Goal: Communication & Community: Answer question/provide support

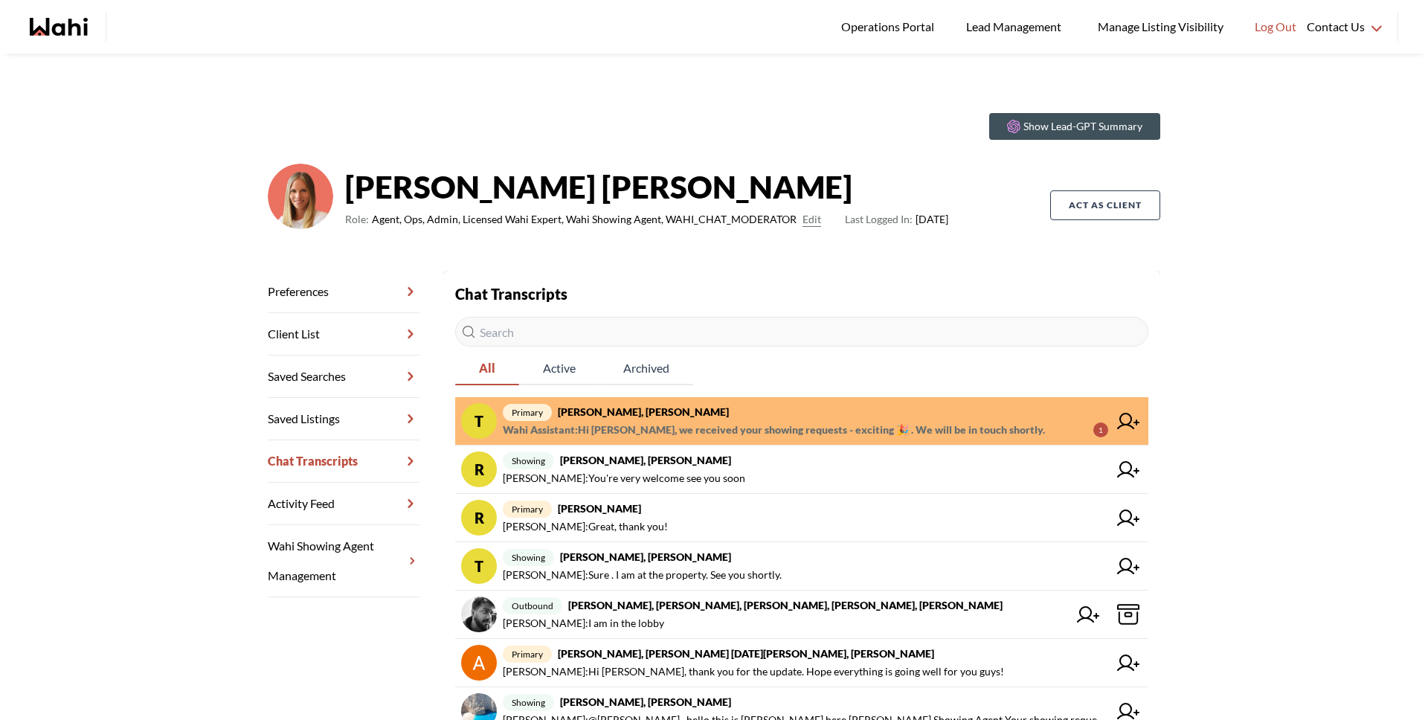
click at [670, 417] on span "primary Tanya Fita, Michelle" at bounding box center [805, 412] width 605 height 18
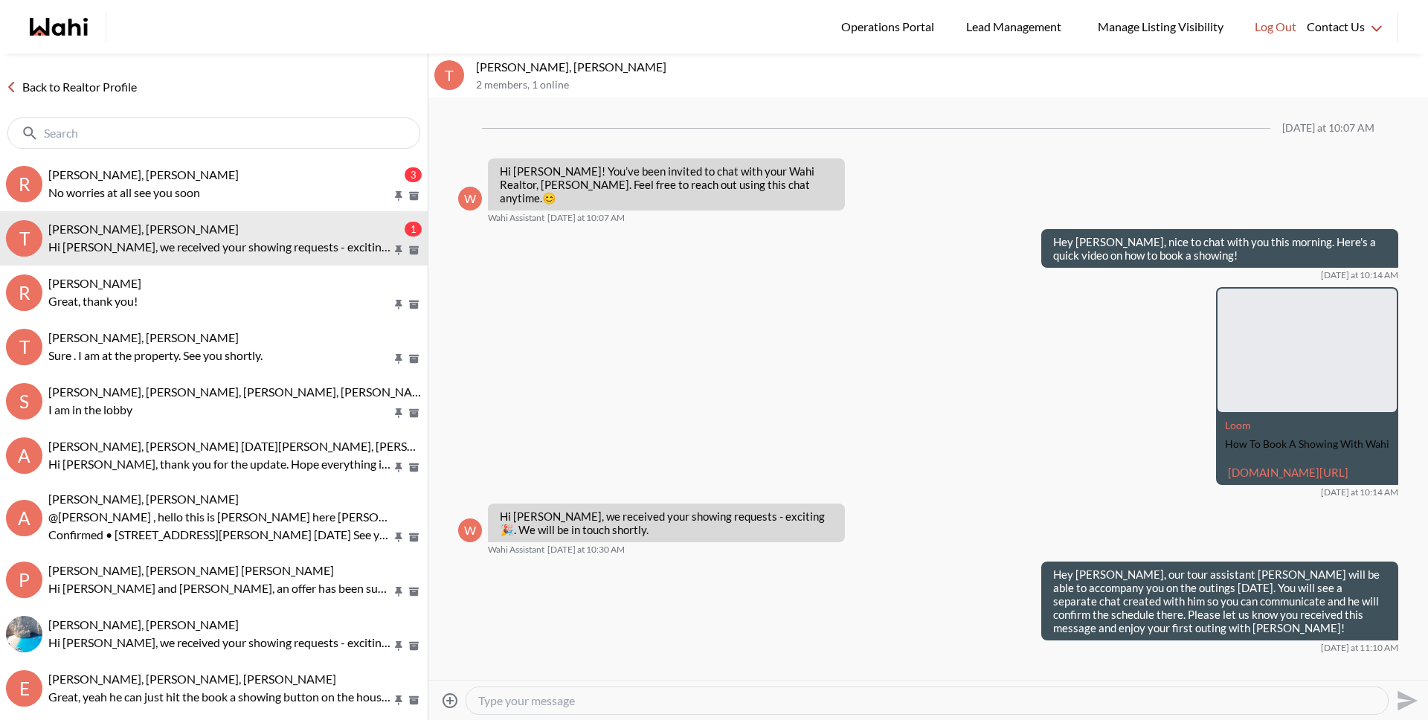
scroll to position [1522, 0]
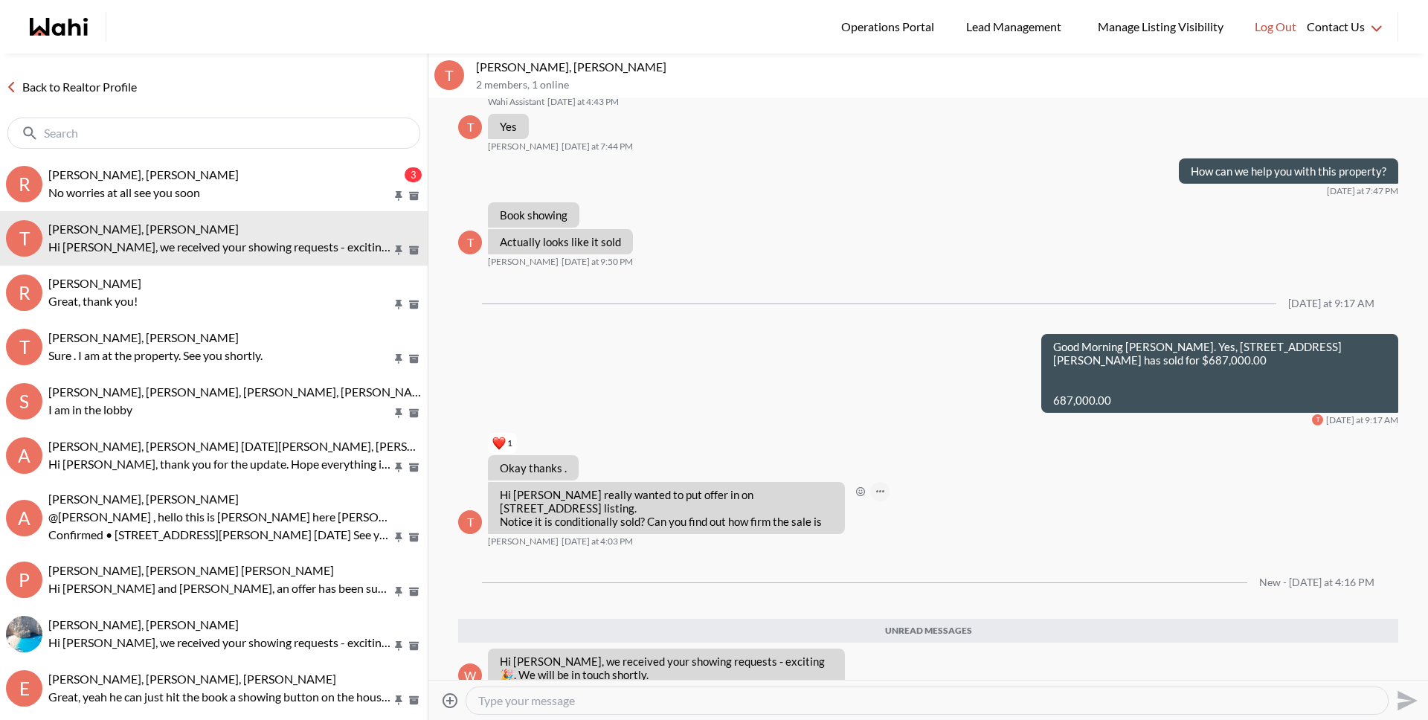
click at [876, 490] on icon "Open Message Actions Menu" at bounding box center [880, 491] width 8 height 2
click at [816, 695] on textarea "Type your message" at bounding box center [927, 700] width 898 height 15
click at [818, 694] on textarea "Type your message" at bounding box center [927, 700] width 898 height 15
click at [794, 695] on textarea "Type your message" at bounding box center [927, 700] width 898 height 15
click at [795, 710] on div at bounding box center [926, 700] width 921 height 27
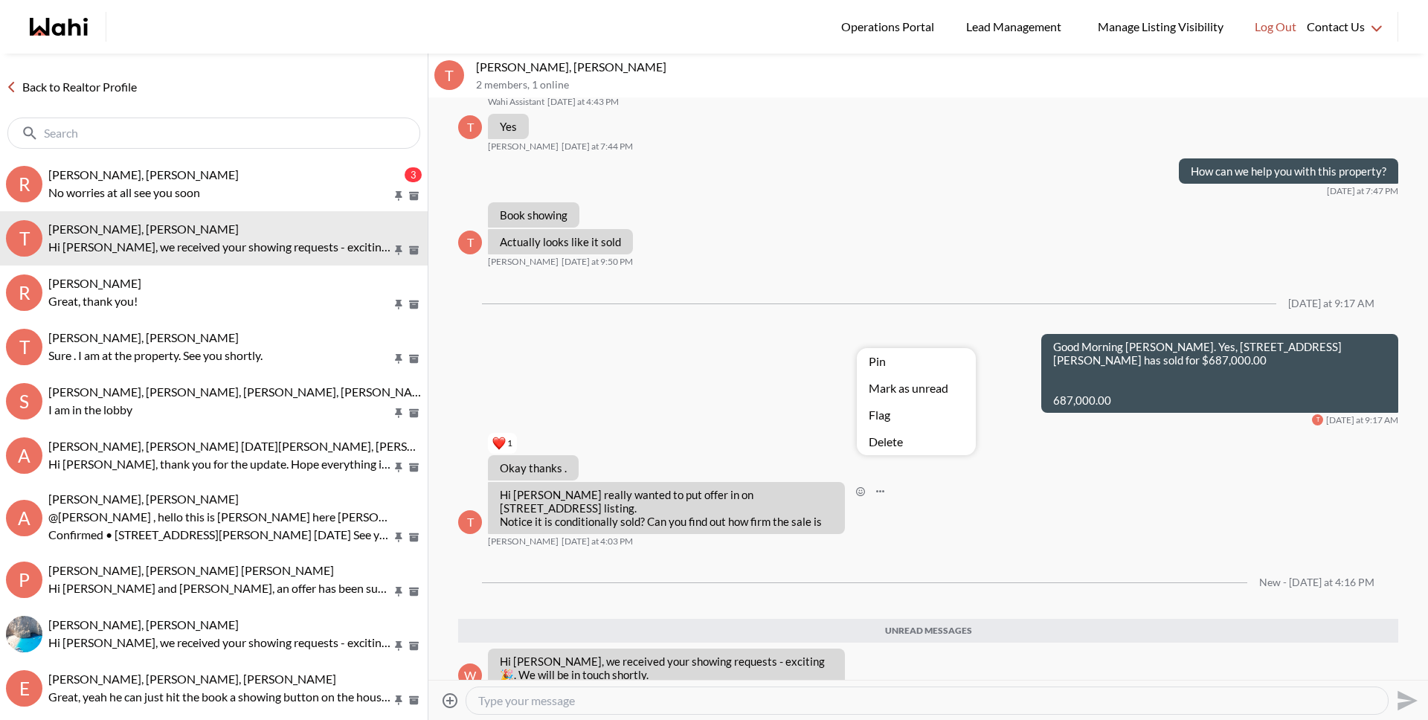
click at [593, 696] on textarea "Type your message" at bounding box center [927, 700] width 898 height 15
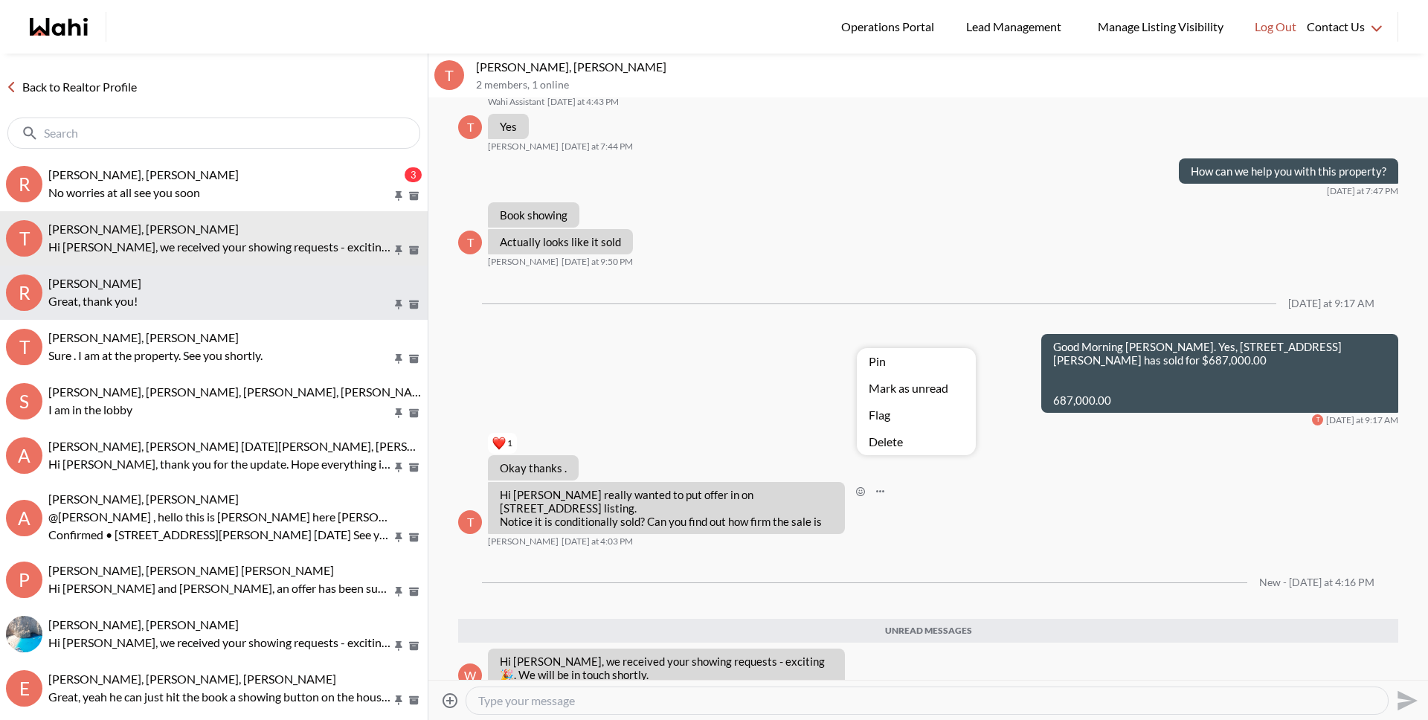
click at [216, 307] on p "Great, thank you!" at bounding box center [220, 301] width 344 height 18
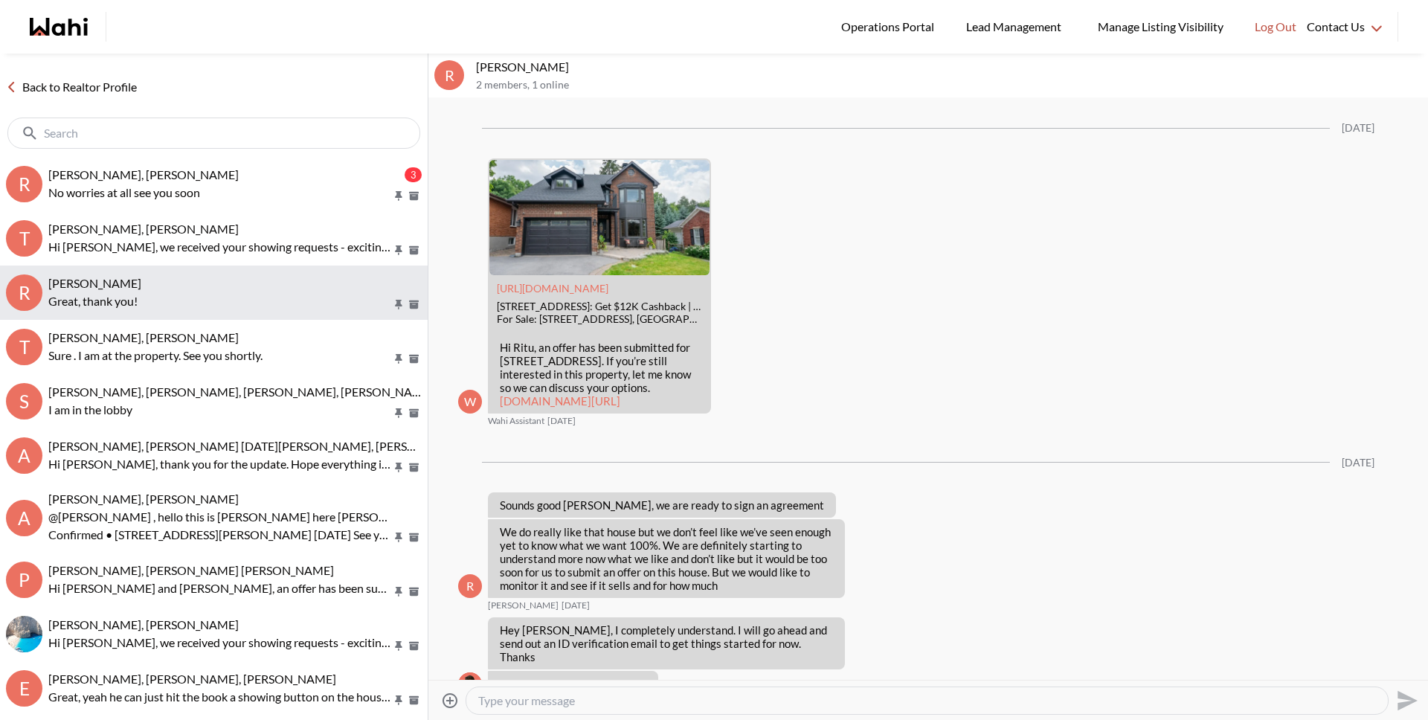
scroll to position [2655, 0]
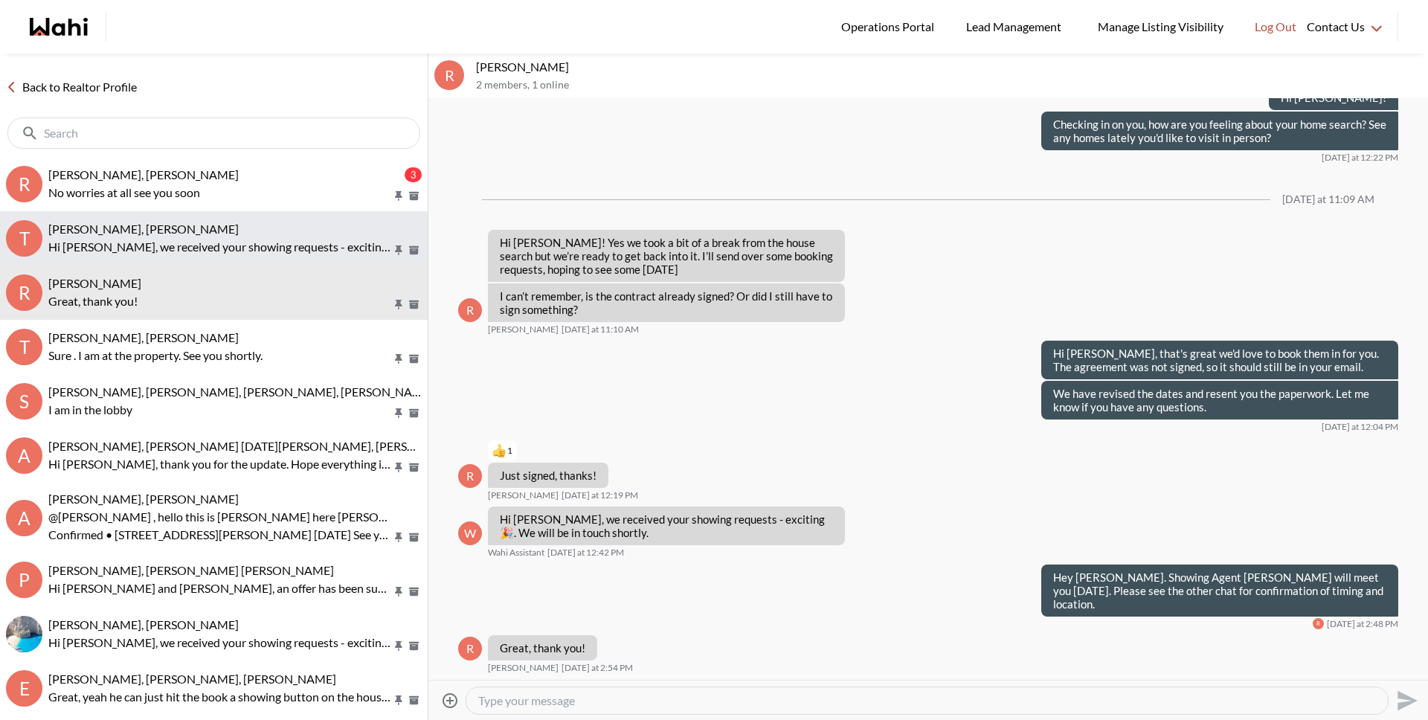
click at [289, 238] on p "Hi Tanya, we received your showing requests - exciting 🎉 . We will be in touch …" at bounding box center [220, 247] width 344 height 18
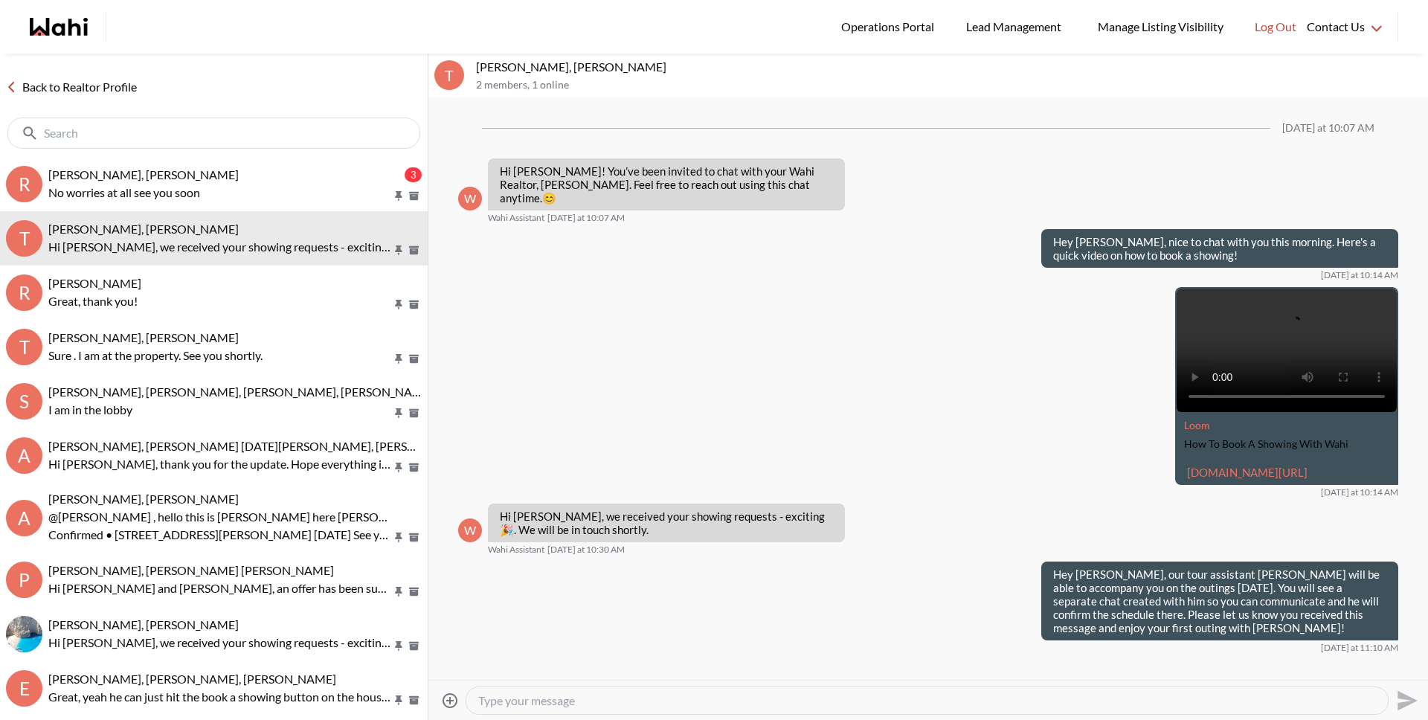
scroll to position [1426, 0]
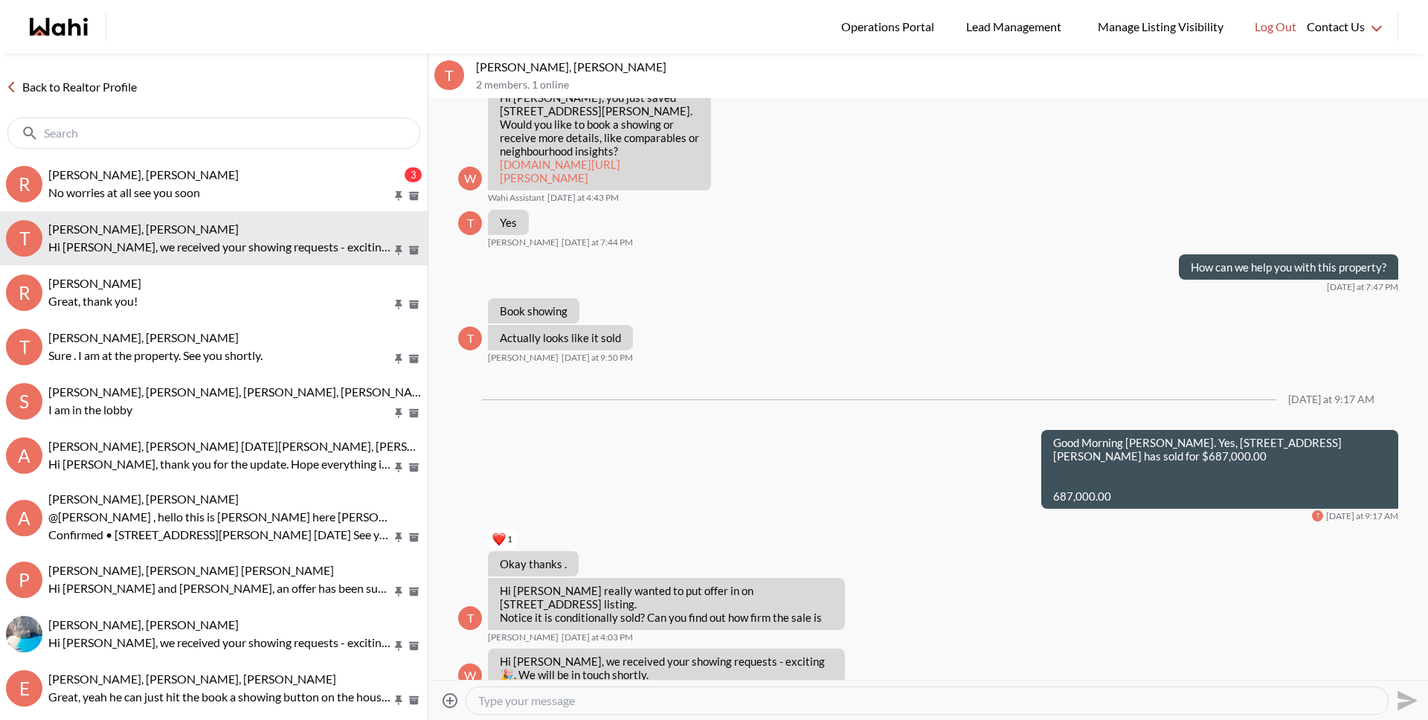
click at [532, 704] on textarea "Type your message" at bounding box center [927, 700] width 898 height 15
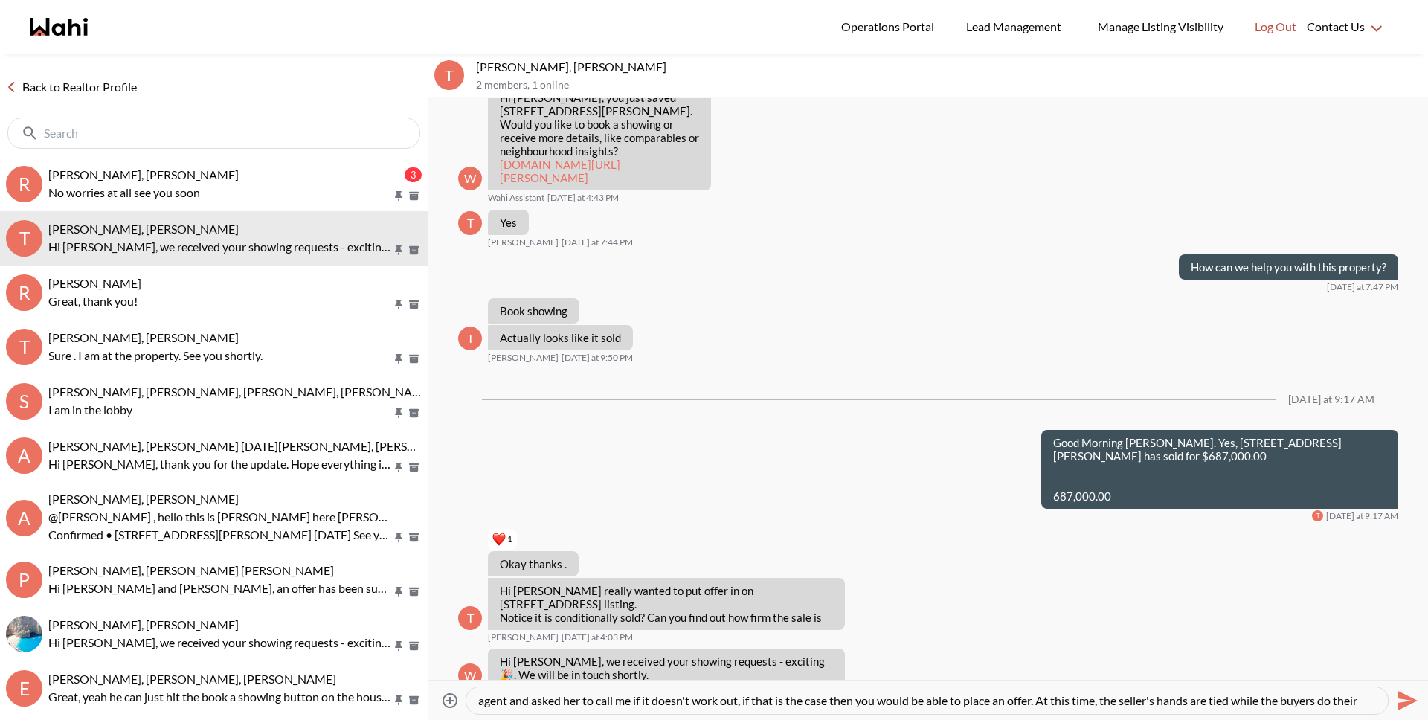
scroll to position [30, 0]
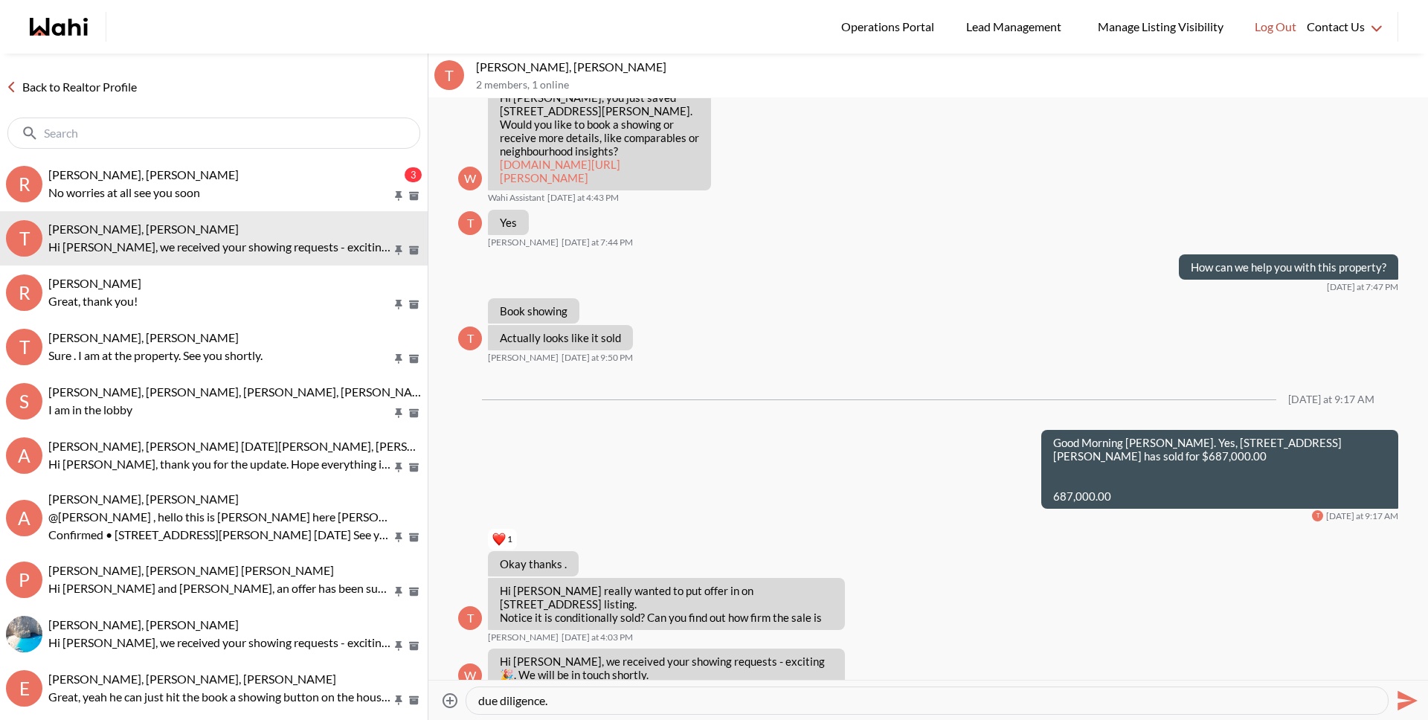
type textarea "Hey Tanya, yes 222 Fairway Road is sold conditionally on inspection and finance…"
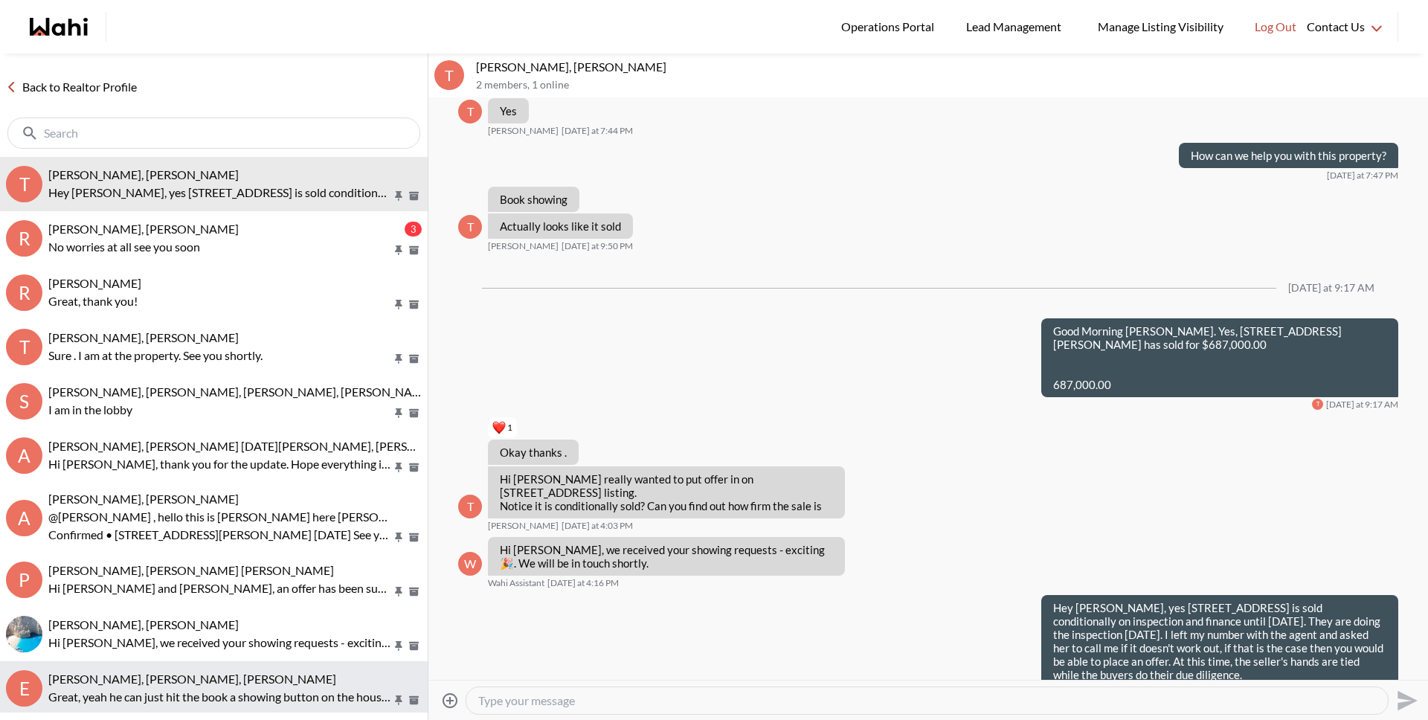
scroll to position [3, 0]
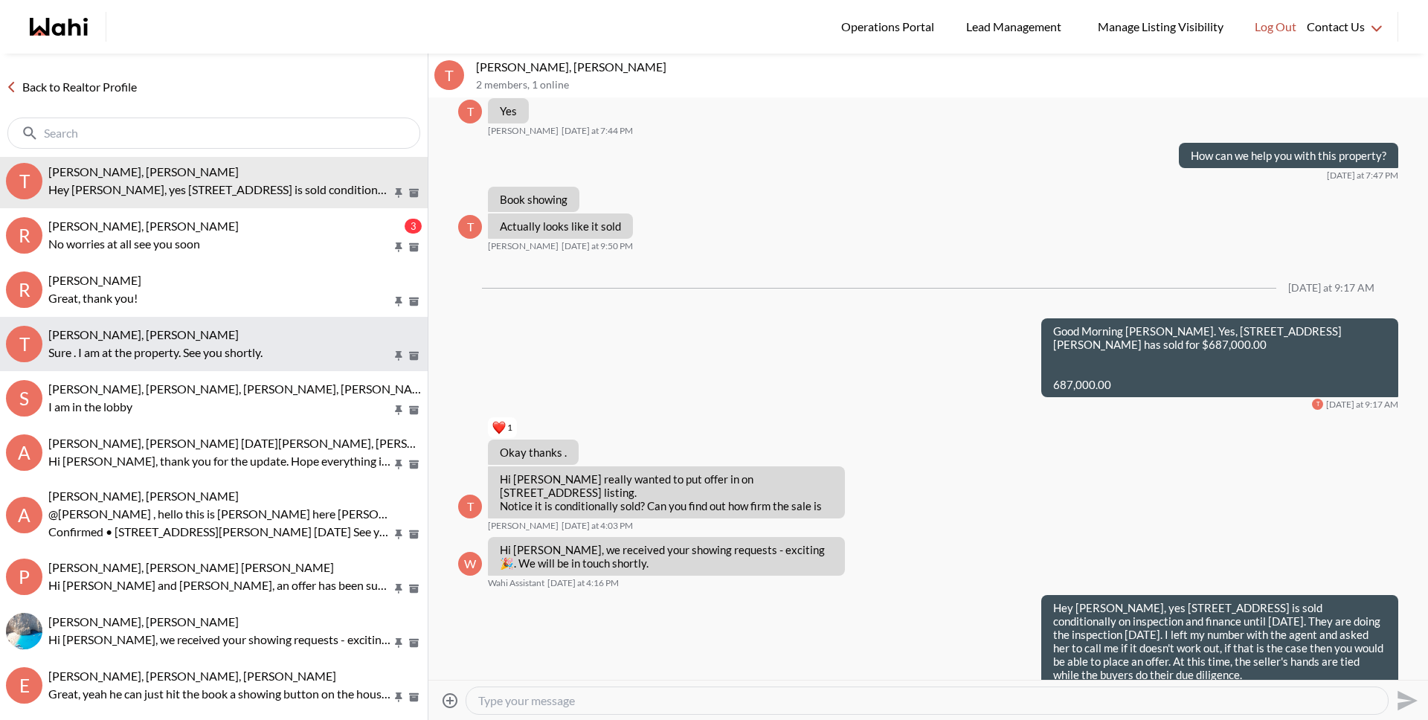
click at [282, 347] on p "Sure . I am at the property. See you shortly." at bounding box center [220, 353] width 344 height 18
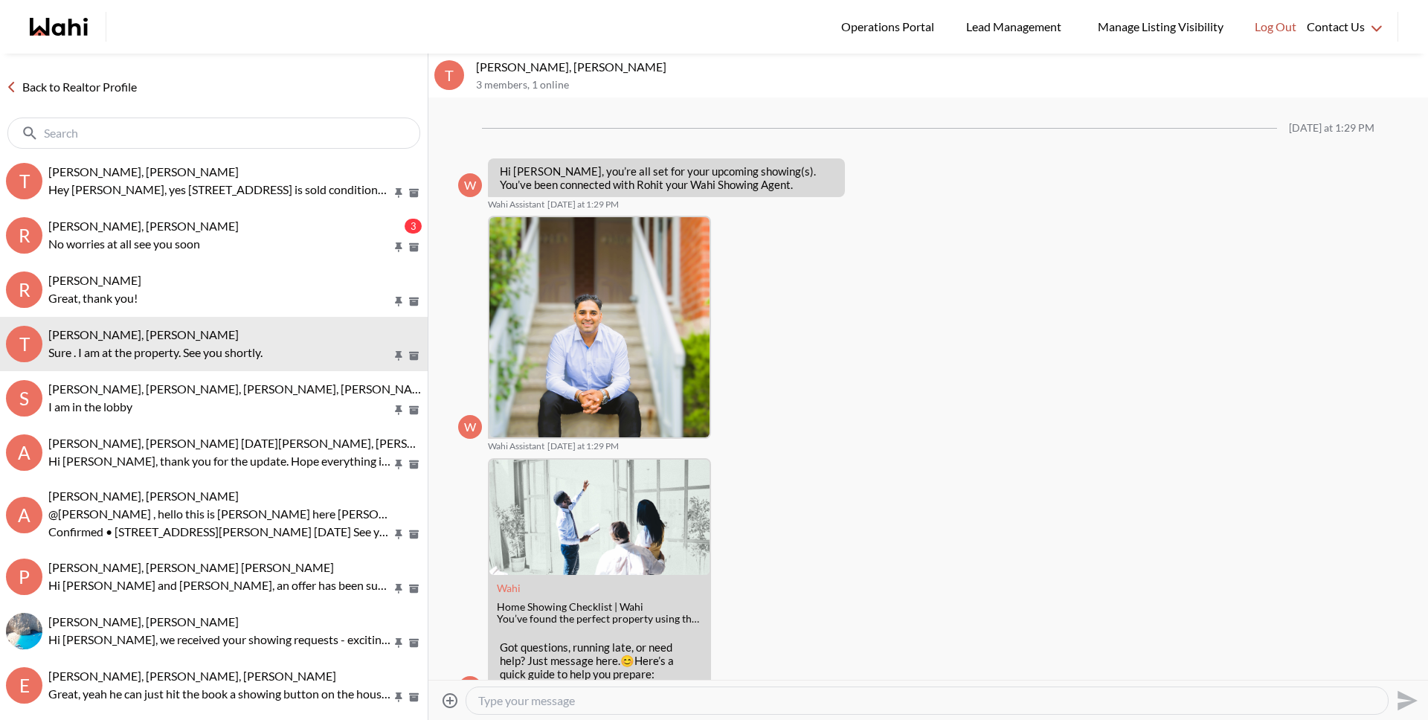
scroll to position [724, 0]
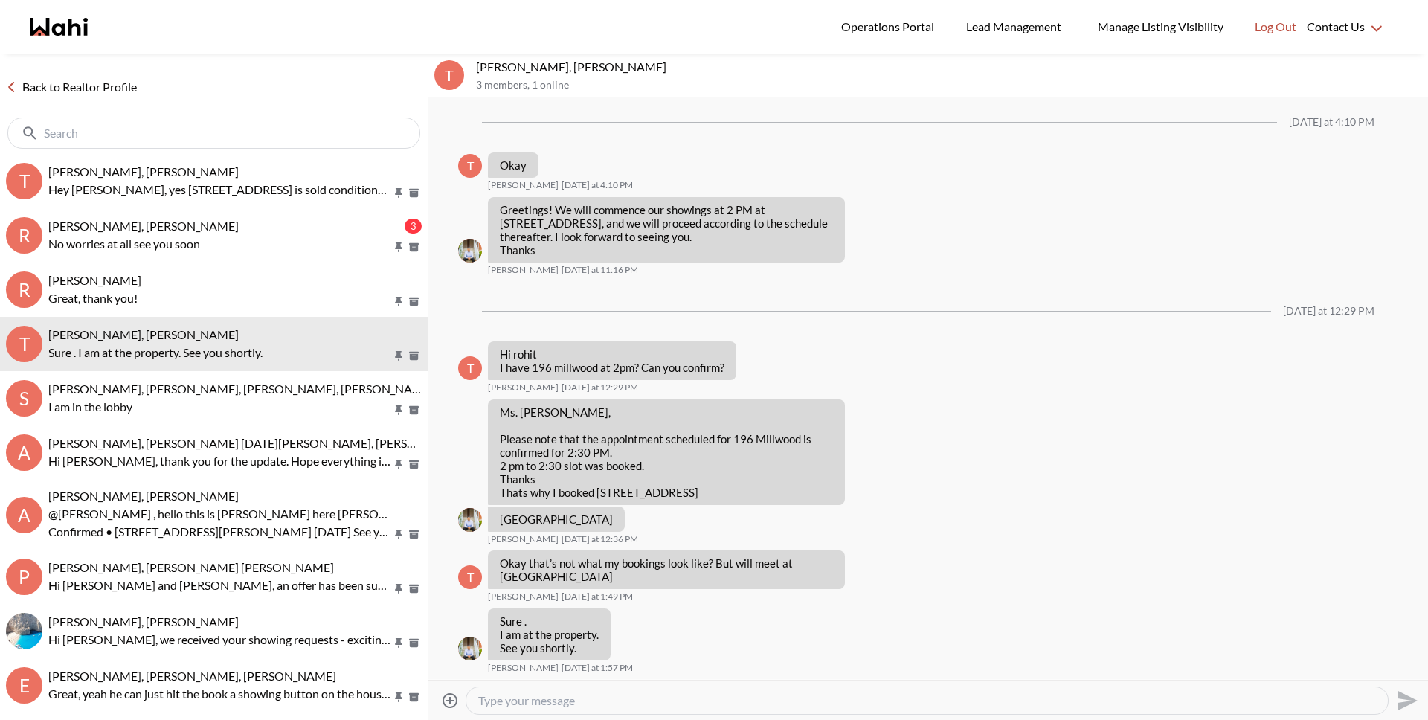
click at [517, 705] on textarea "Type your message" at bounding box center [927, 700] width 898 height 15
type textarea "Hi Rohit, can you please add 354 Southhill Dr for Tanya today."
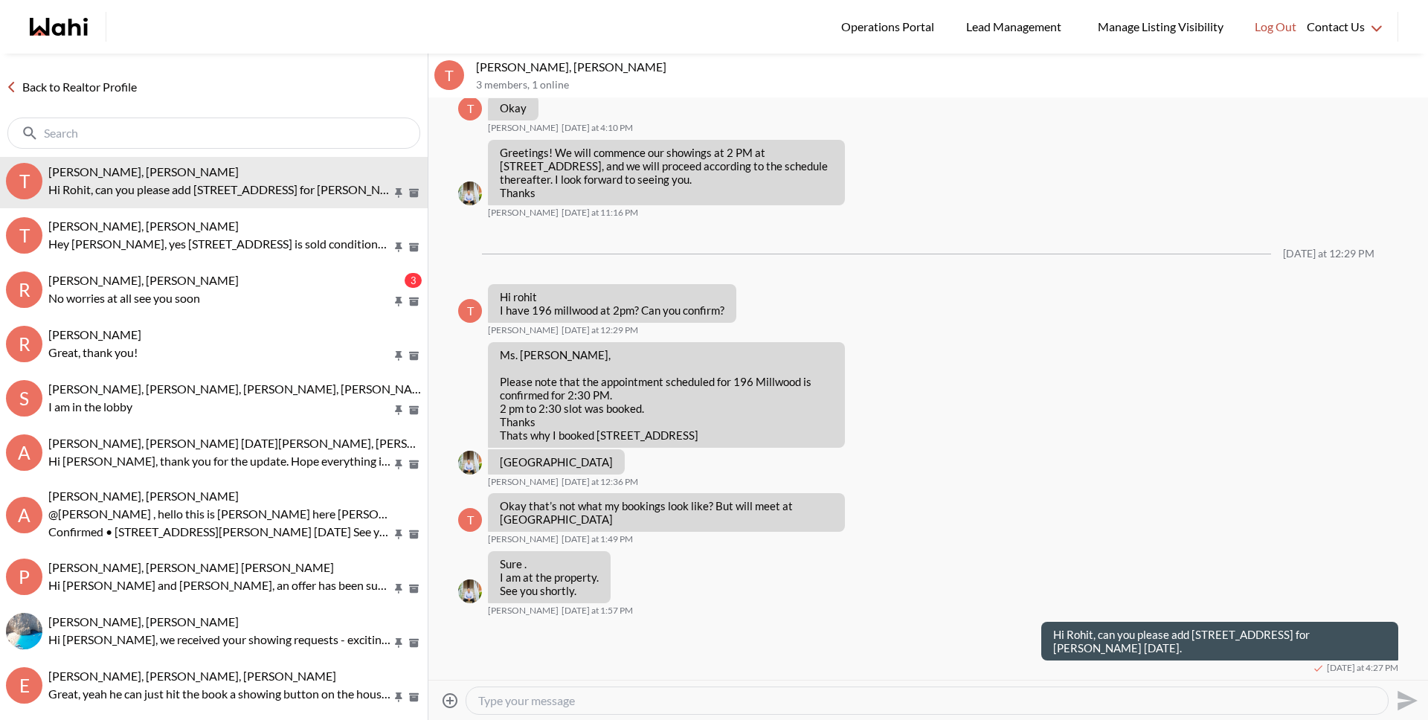
scroll to position [0, 0]
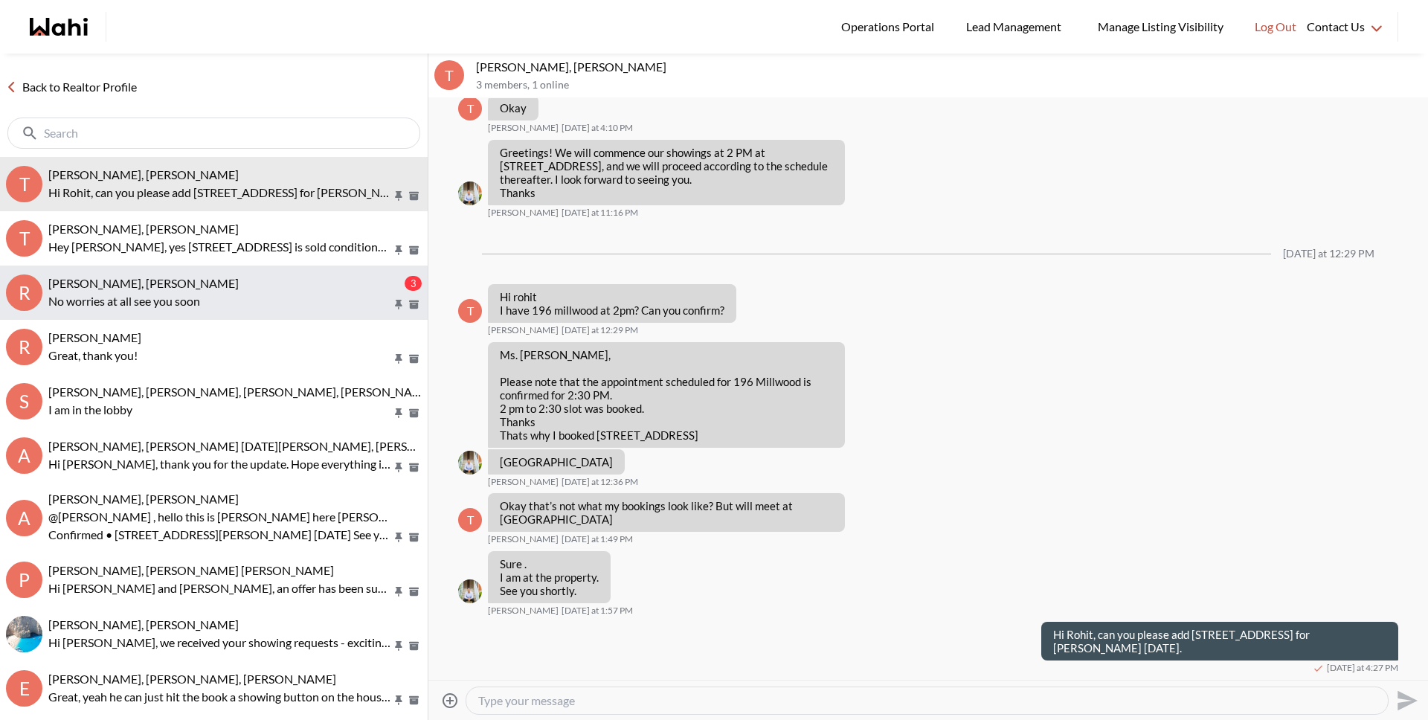
click at [178, 289] on span "Ritu Gill, Behnam, Michelle" at bounding box center [143, 283] width 190 height 14
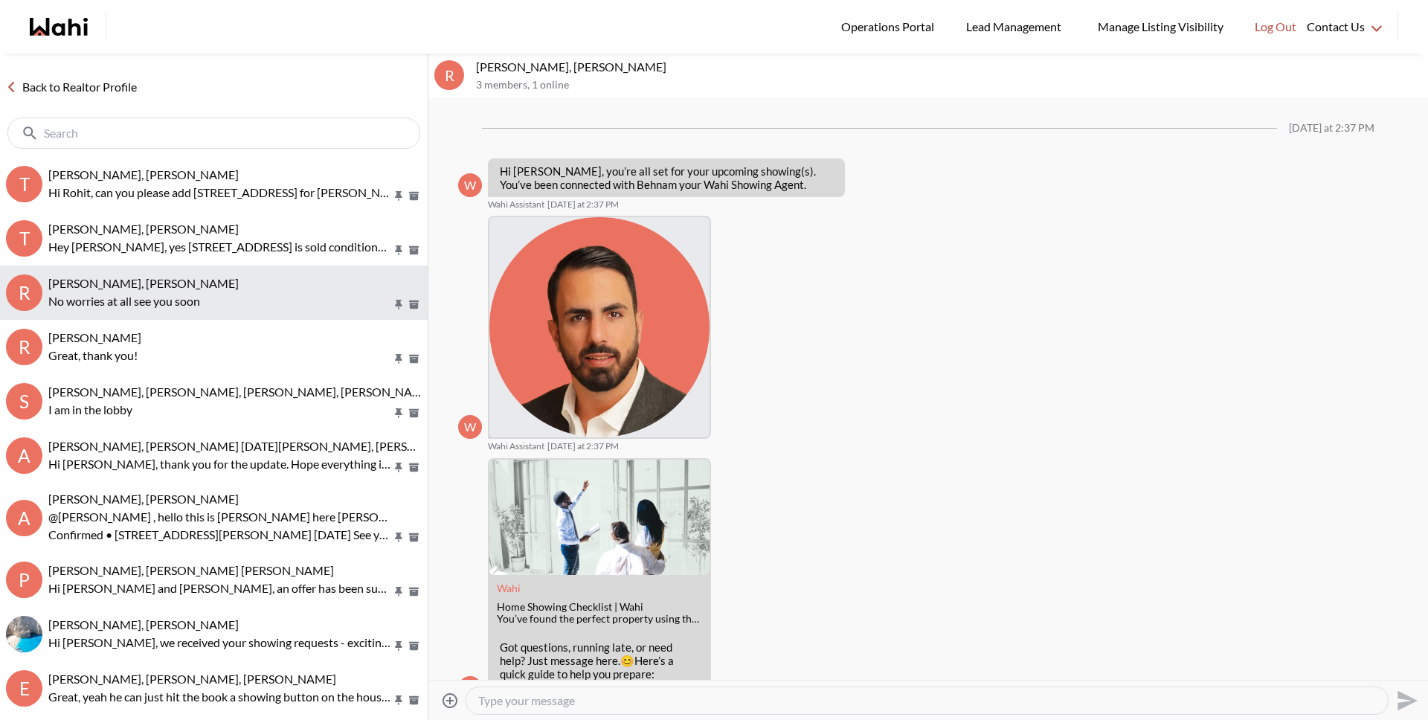
scroll to position [695, 0]
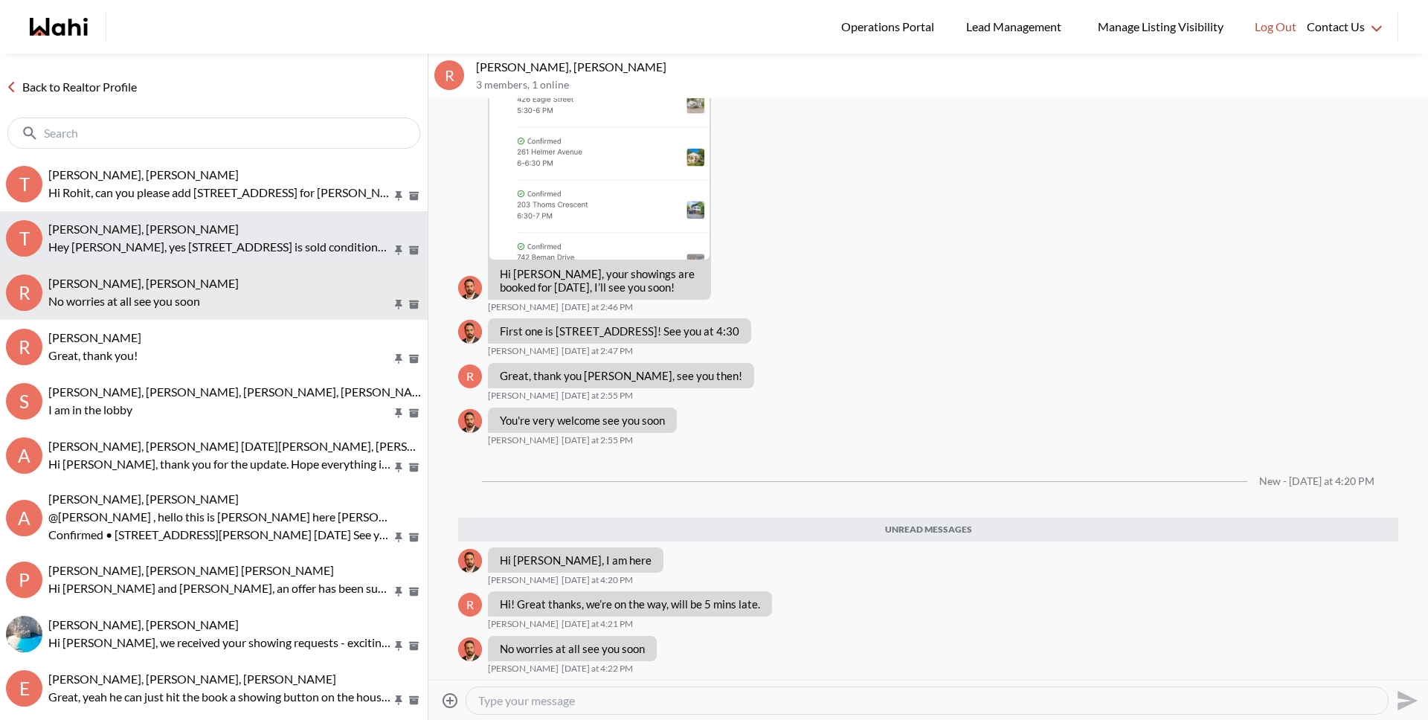
click at [191, 256] on button "T Tanya Fita, Michelle Hey Tanya, yes 222 Fairway Road is sold conditionally on…" at bounding box center [214, 238] width 428 height 54
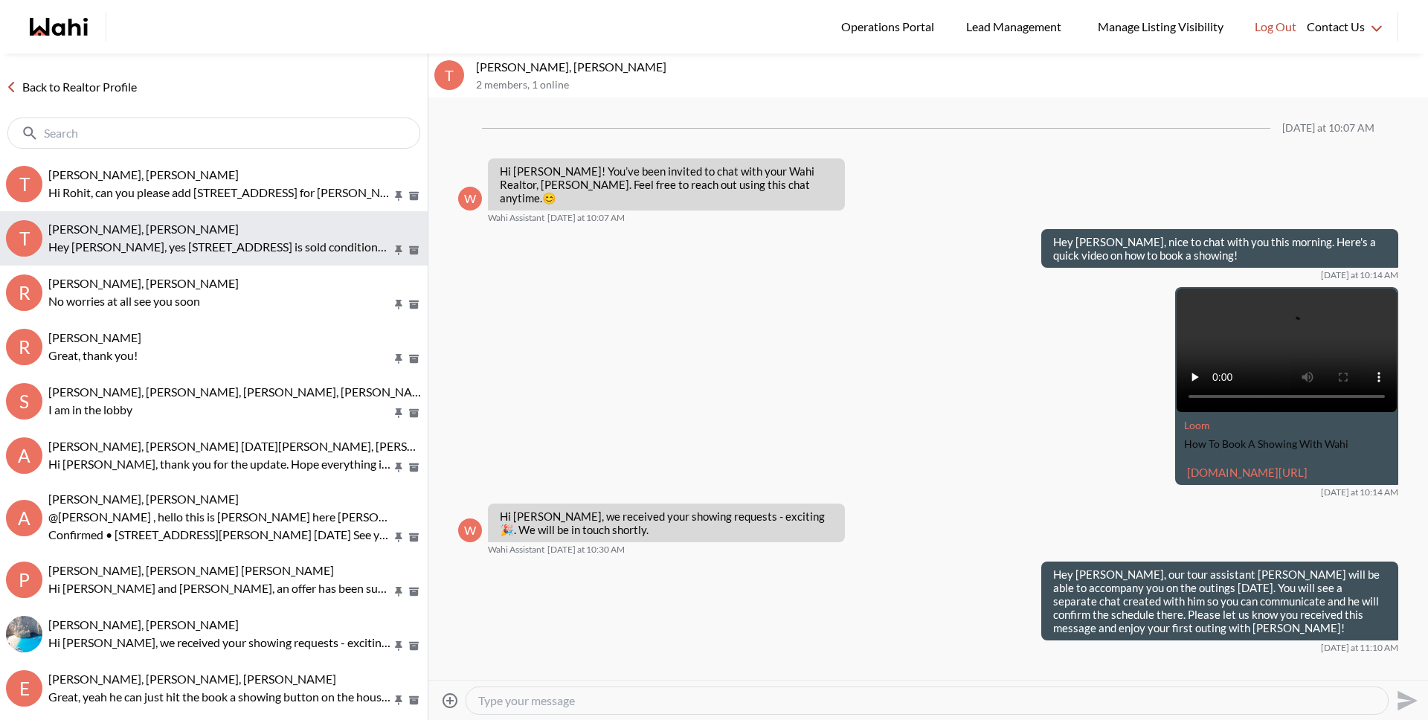
scroll to position [1538, 0]
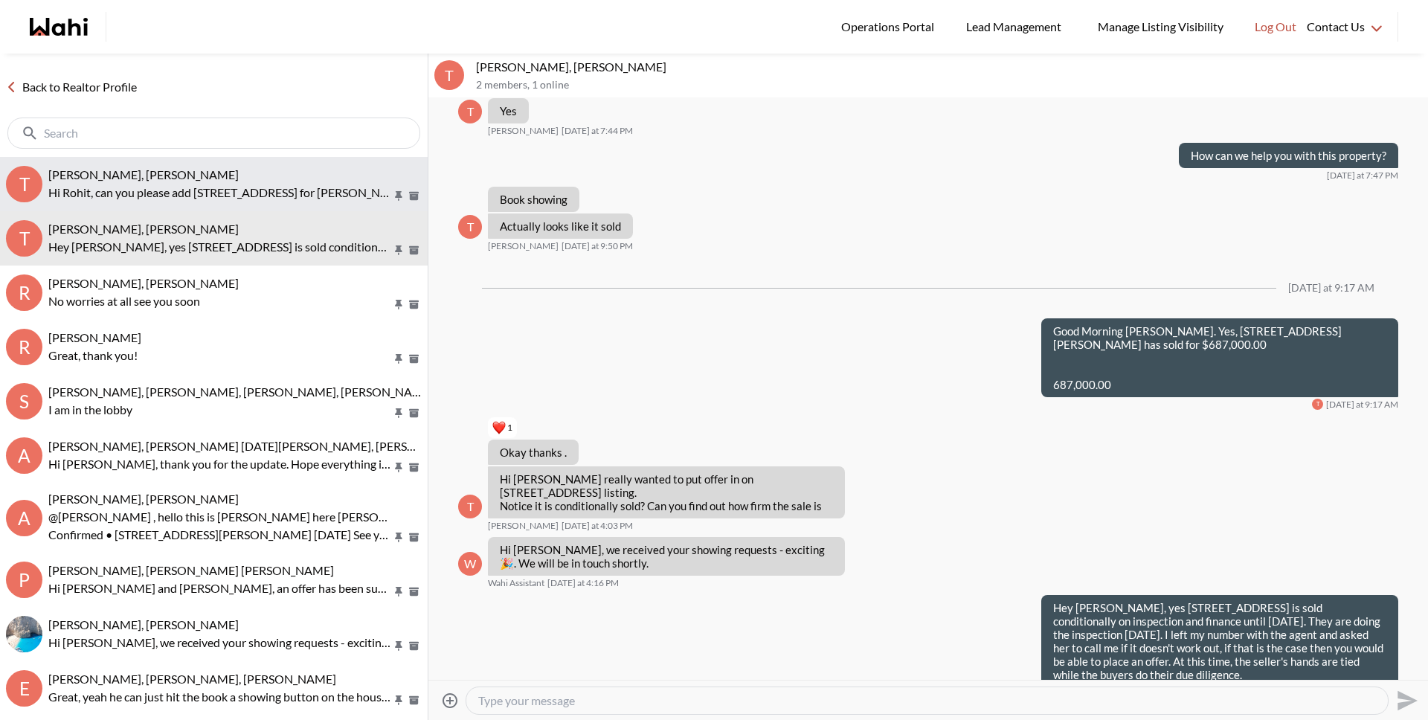
click at [193, 198] on p "Hi Rohit, can you please add 354 Southhill Dr for Tanya today." at bounding box center [220, 193] width 344 height 18
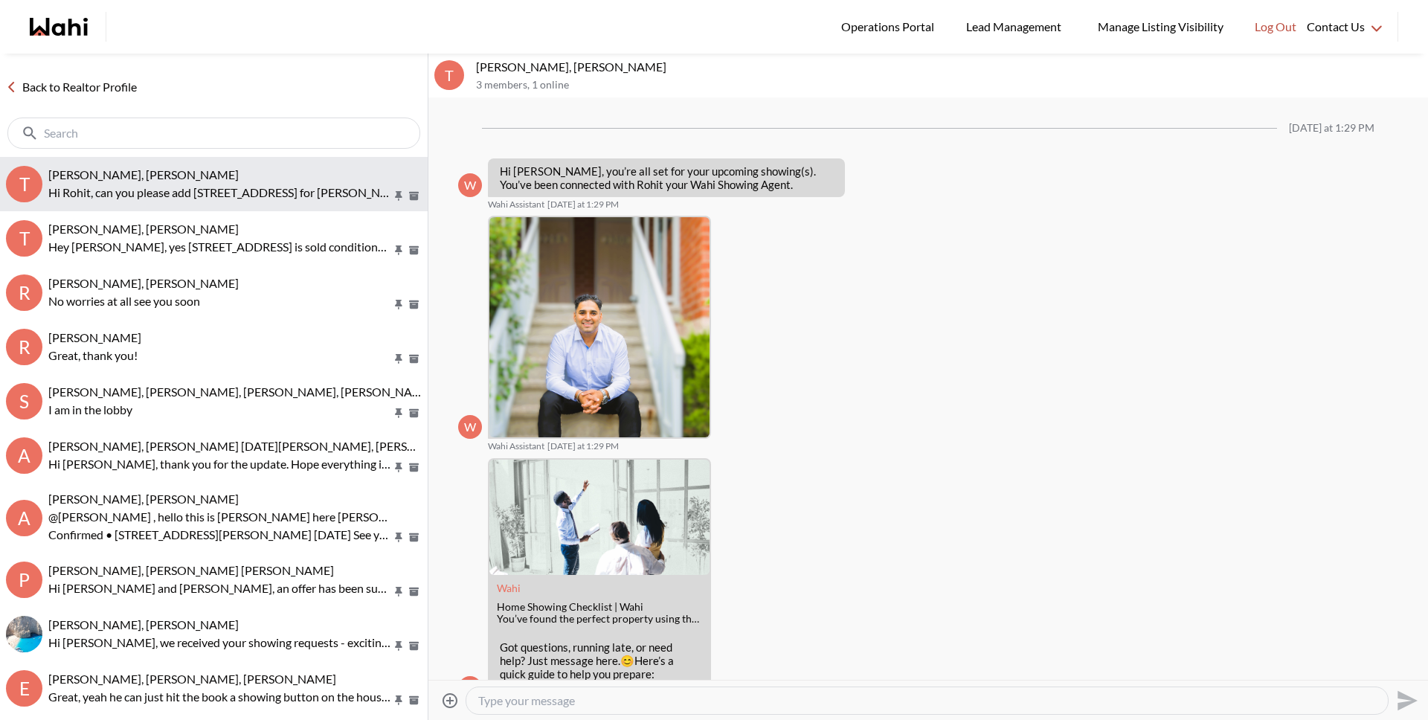
scroll to position [768, 0]
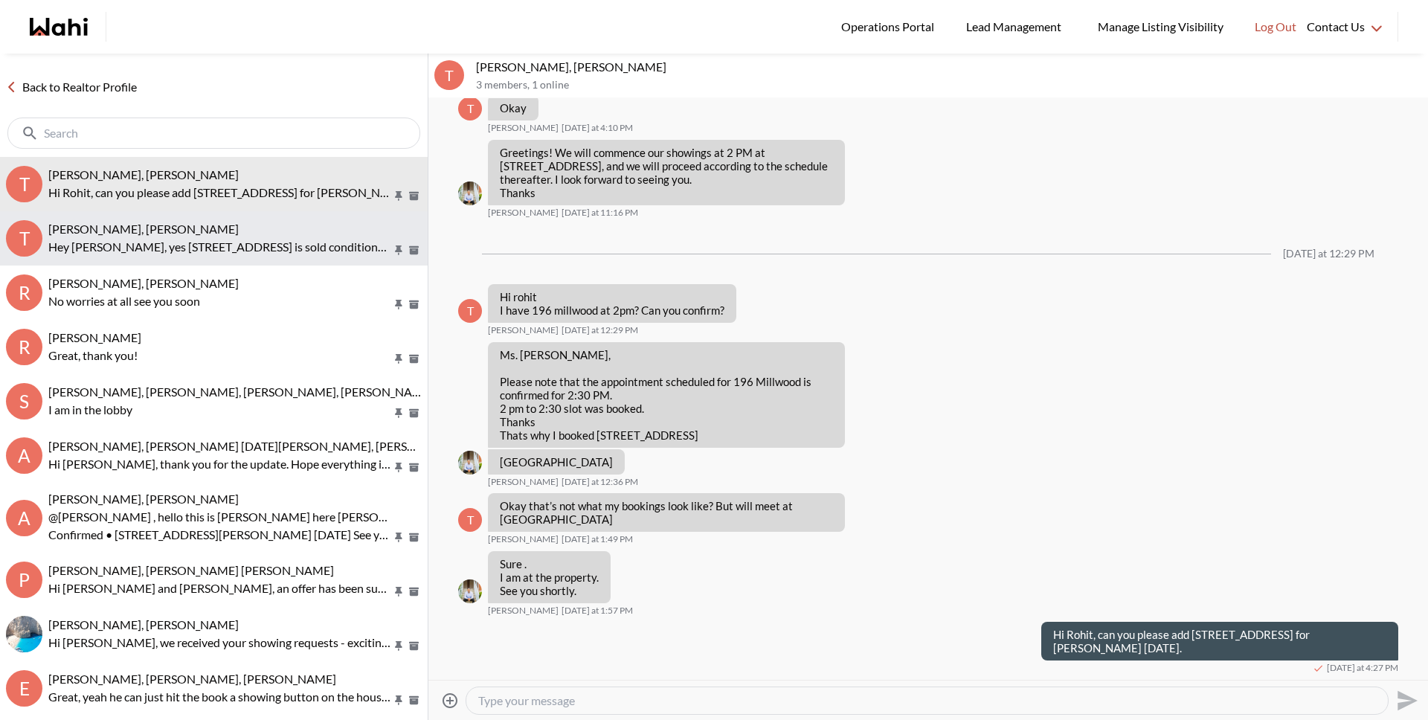
click at [196, 241] on p "Hey Tanya, yes 222 Fairway Road is sold conditionally on inspection and finance…" at bounding box center [220, 247] width 344 height 18
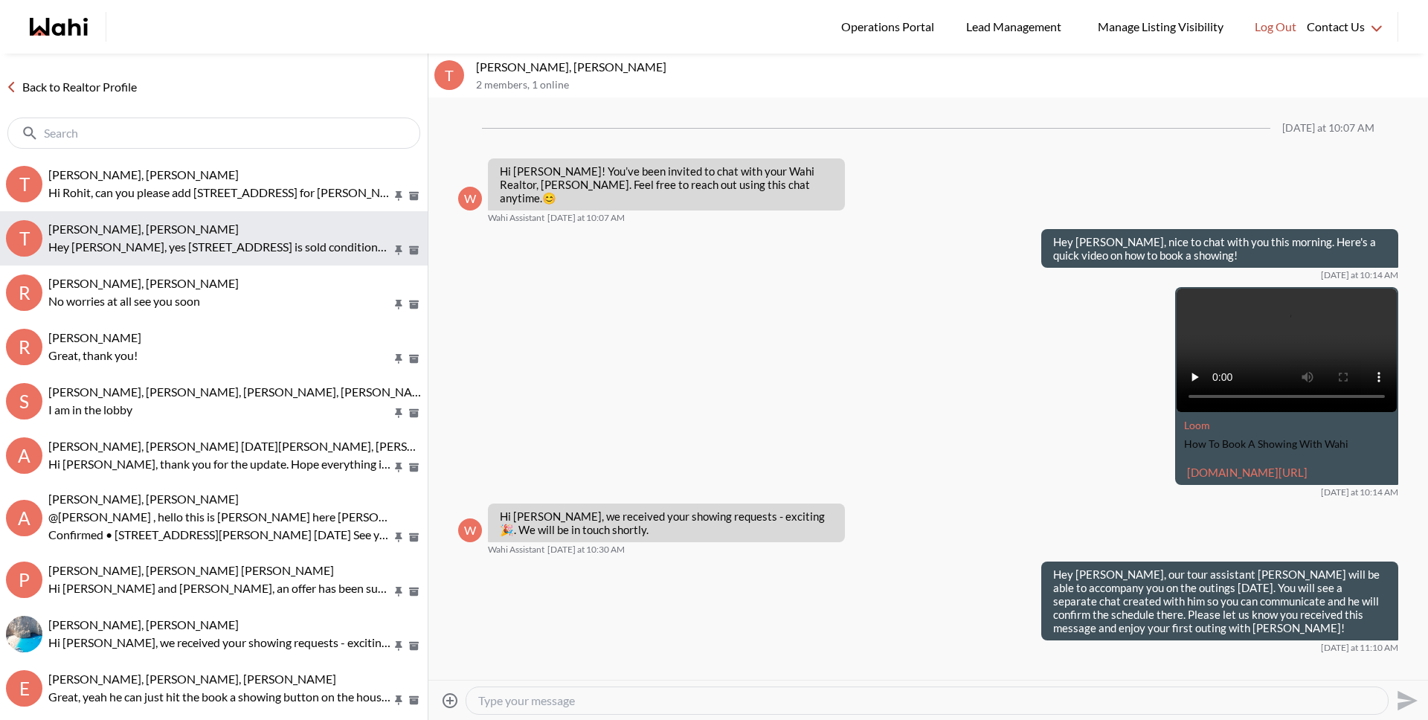
scroll to position [1538, 0]
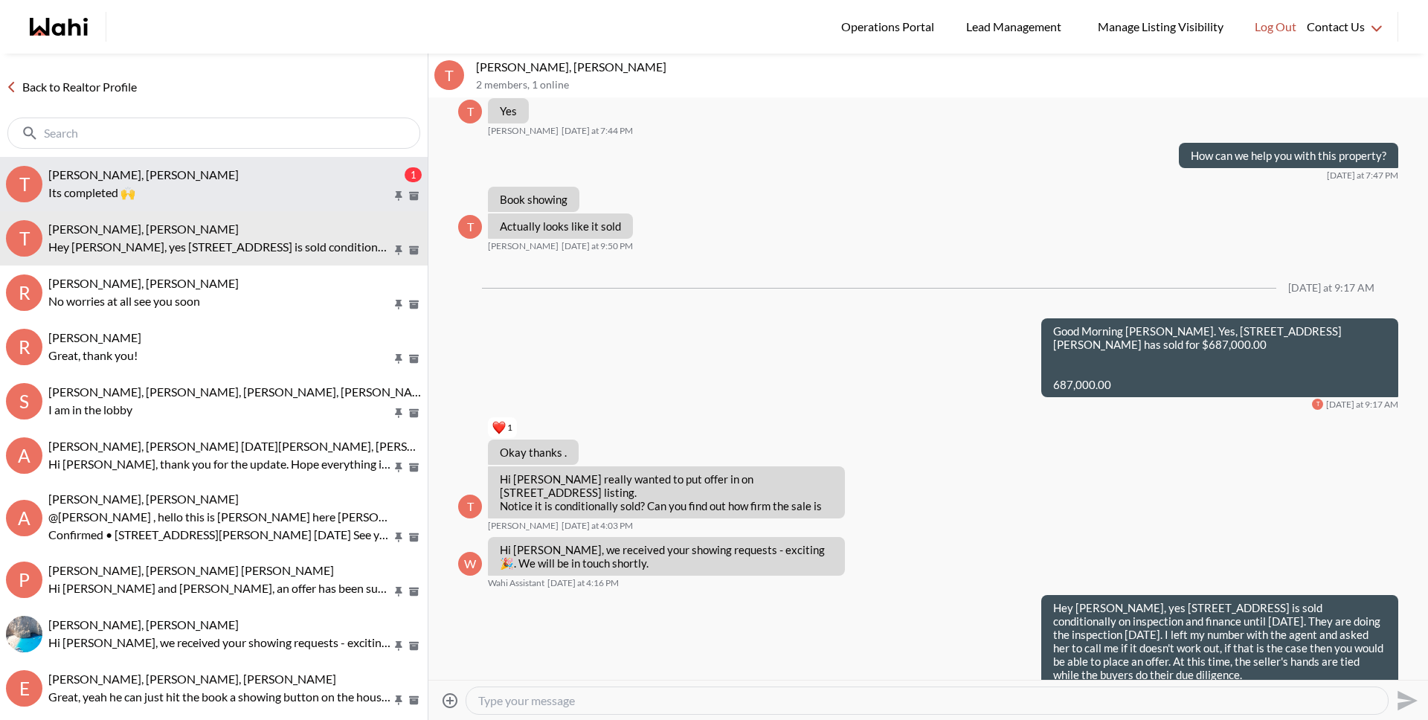
click at [167, 184] on p "Its completed 🙌" at bounding box center [220, 193] width 344 height 18
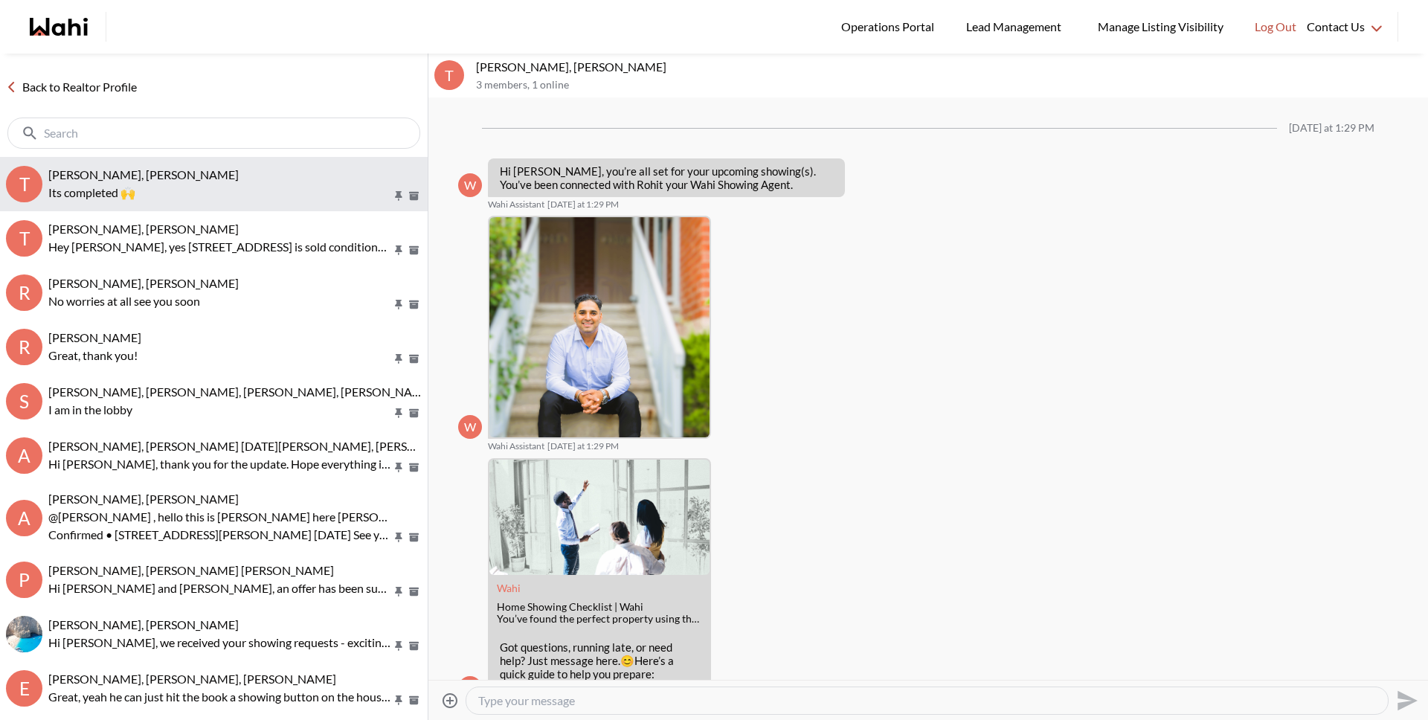
scroll to position [908, 0]
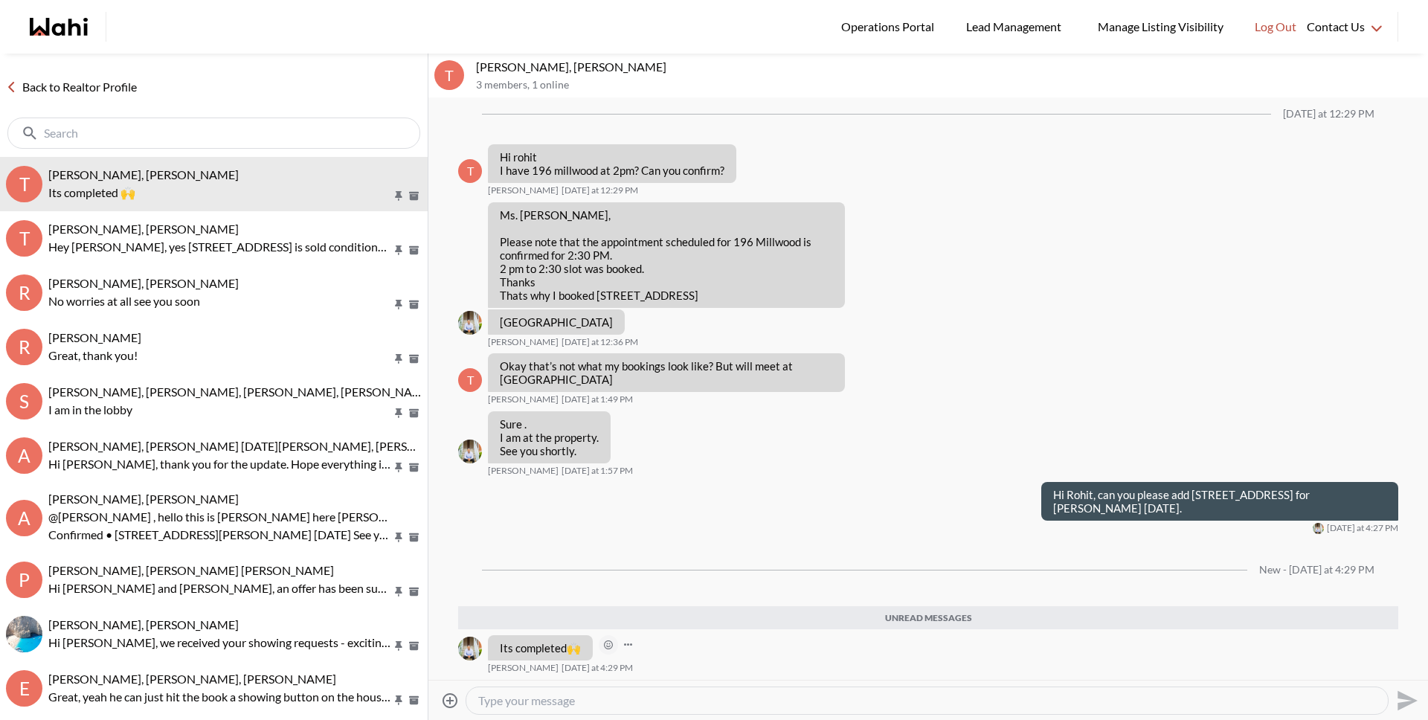
click at [609, 647] on icon "Open Reaction Selector" at bounding box center [608, 644] width 9 height 9
click at [653, 616] on div "Select Reaction: Thumbs up" at bounding box center [653, 613] width 13 height 13
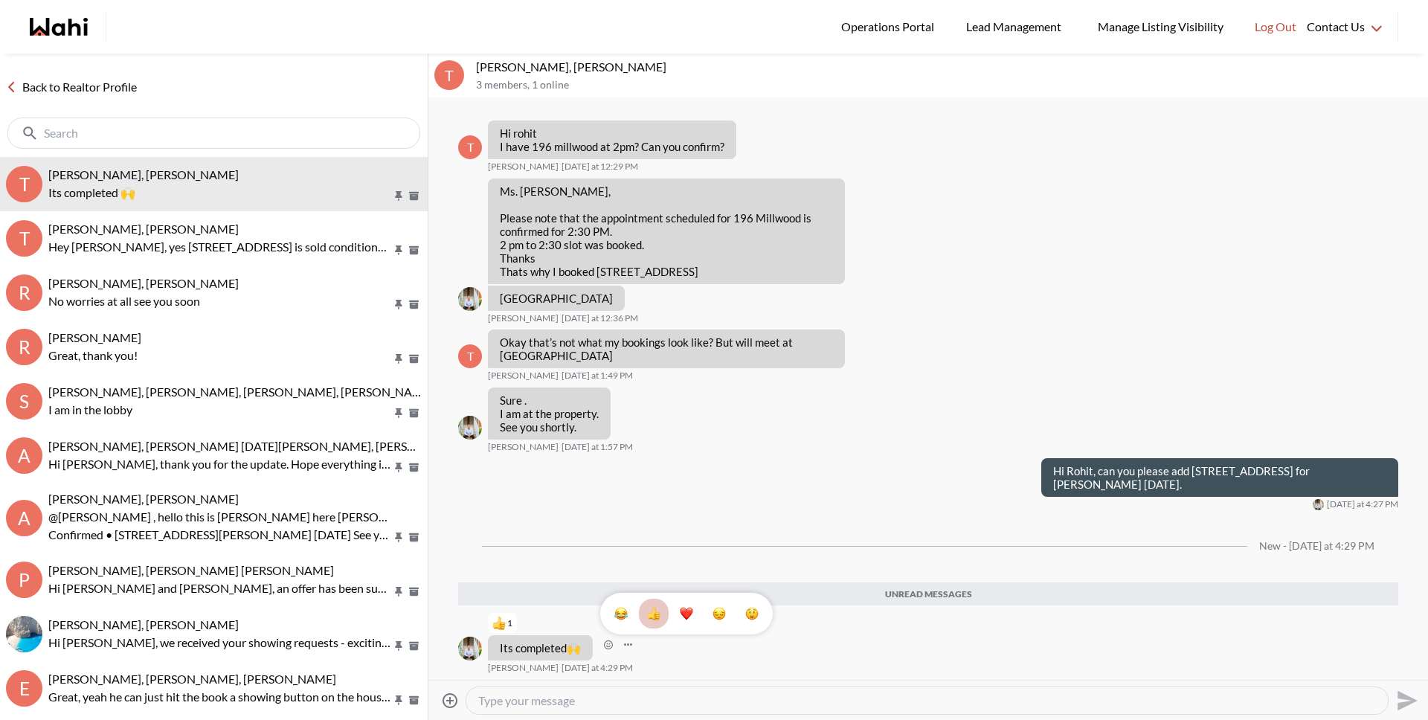
click at [638, 663] on div "1" at bounding box center [927, 389] width 999 height 582
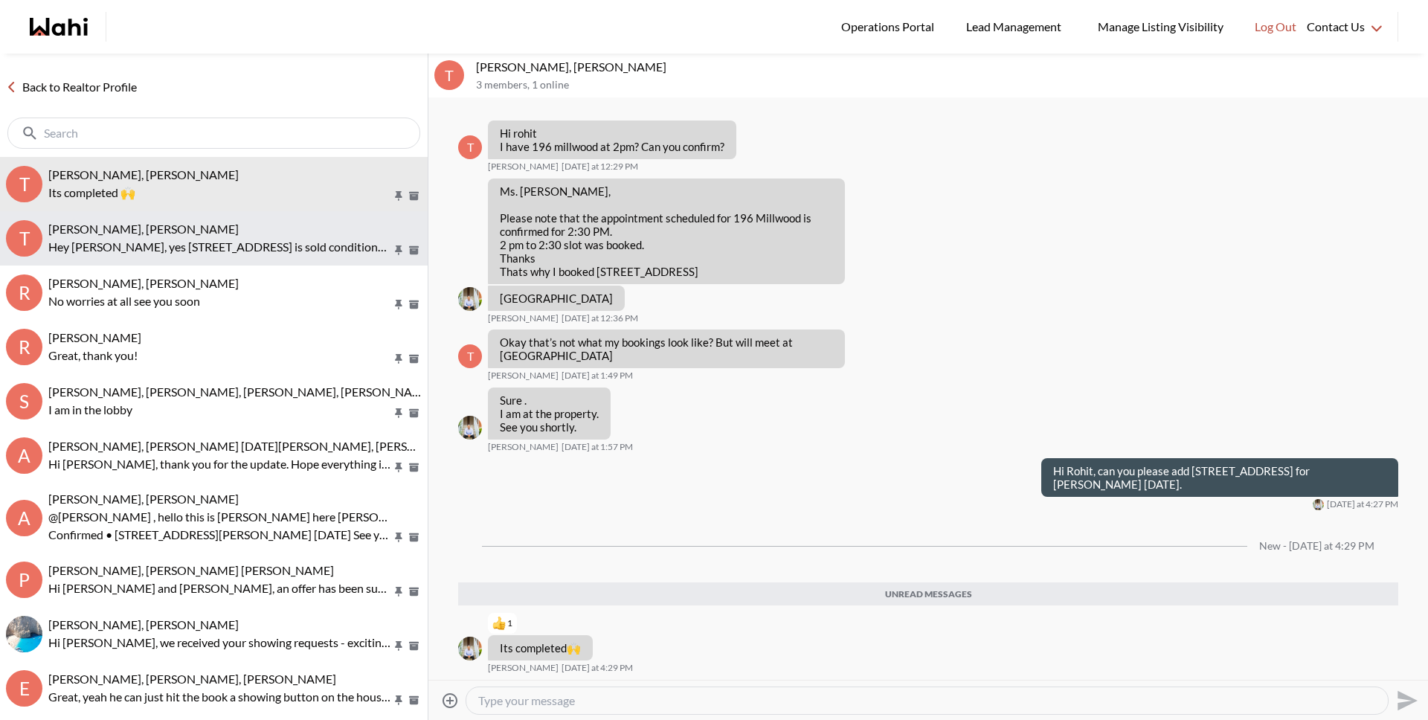
click at [149, 236] on div "Tanya Fita, Michelle Hey Tanya, yes 222 Fairway Road is sold conditionally on i…" at bounding box center [234, 239] width 373 height 34
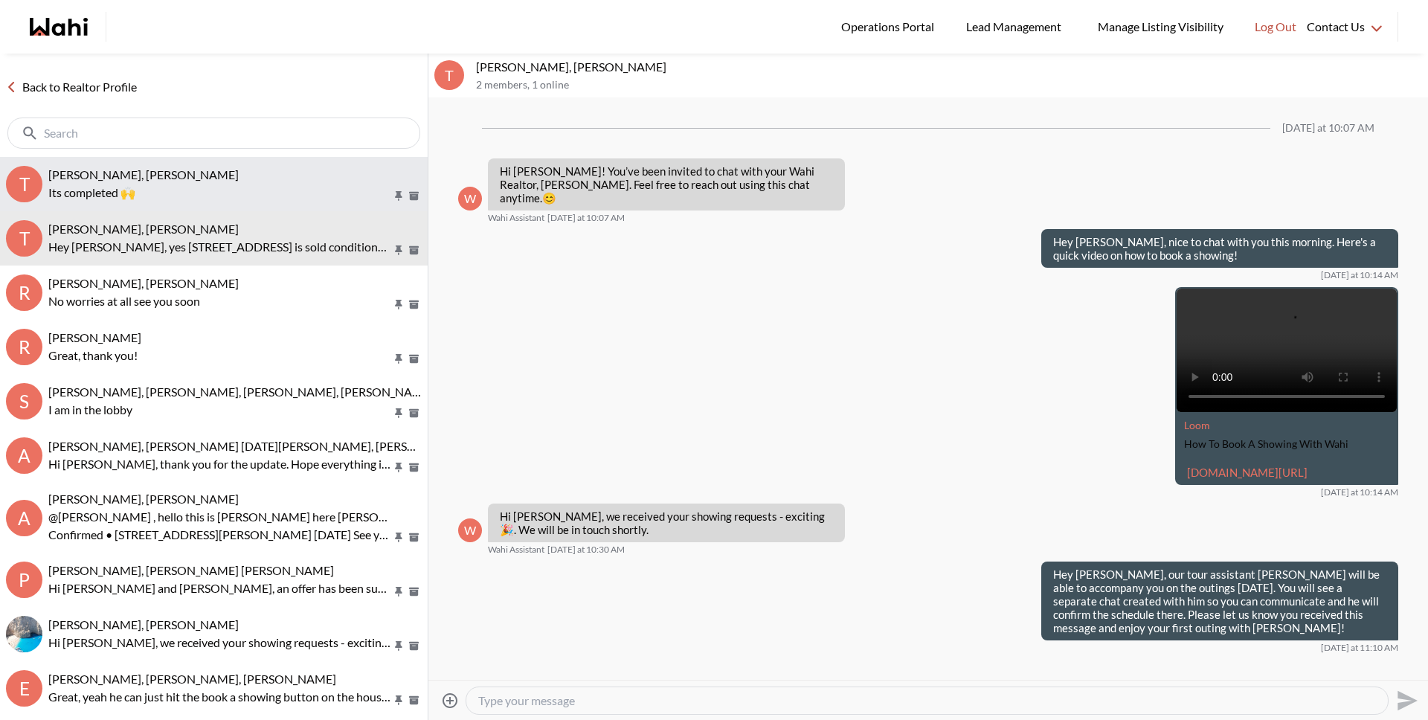
scroll to position [1538, 0]
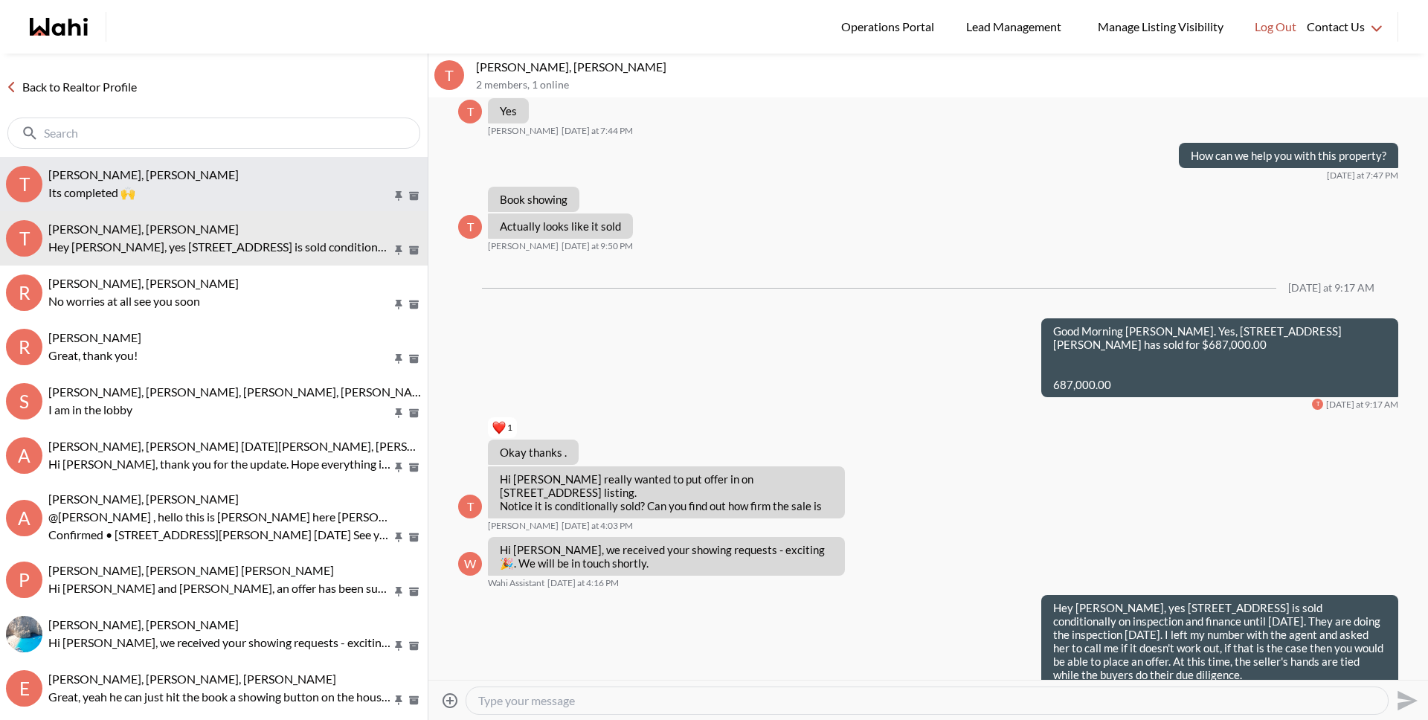
click at [156, 199] on p "Its completed 🙌" at bounding box center [220, 193] width 344 height 18
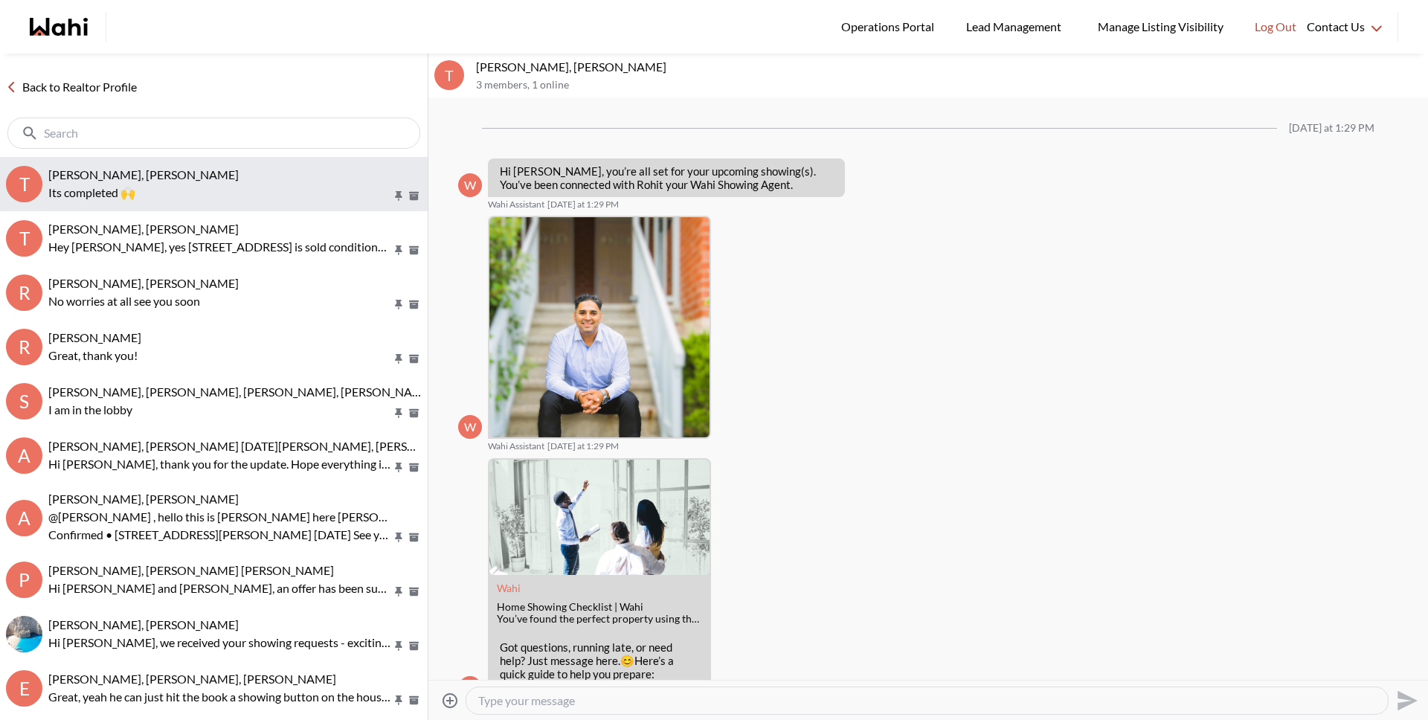
scroll to position [836, 0]
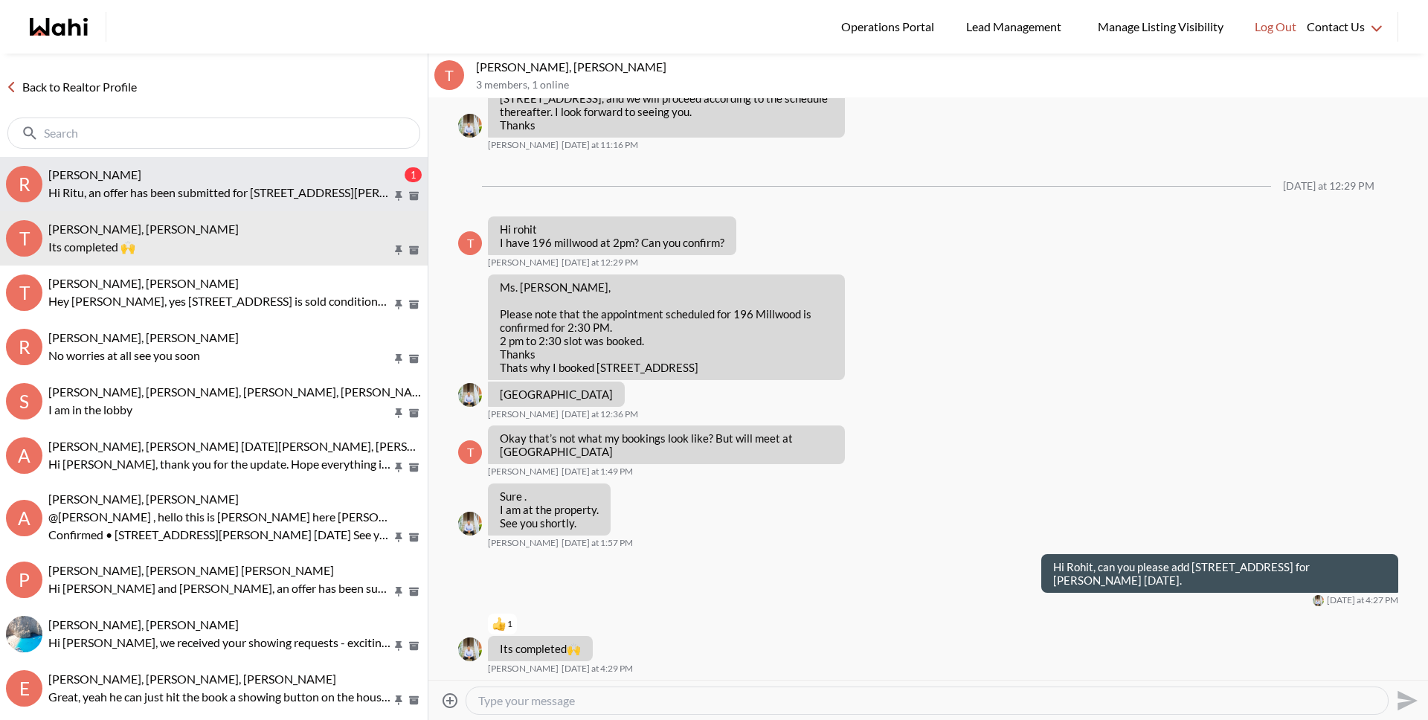
click at [154, 190] on p "Hi Ritu, an offer has been submitted for 203 Thoms Cres, Newmarket, Ontario L3Y…" at bounding box center [220, 193] width 344 height 18
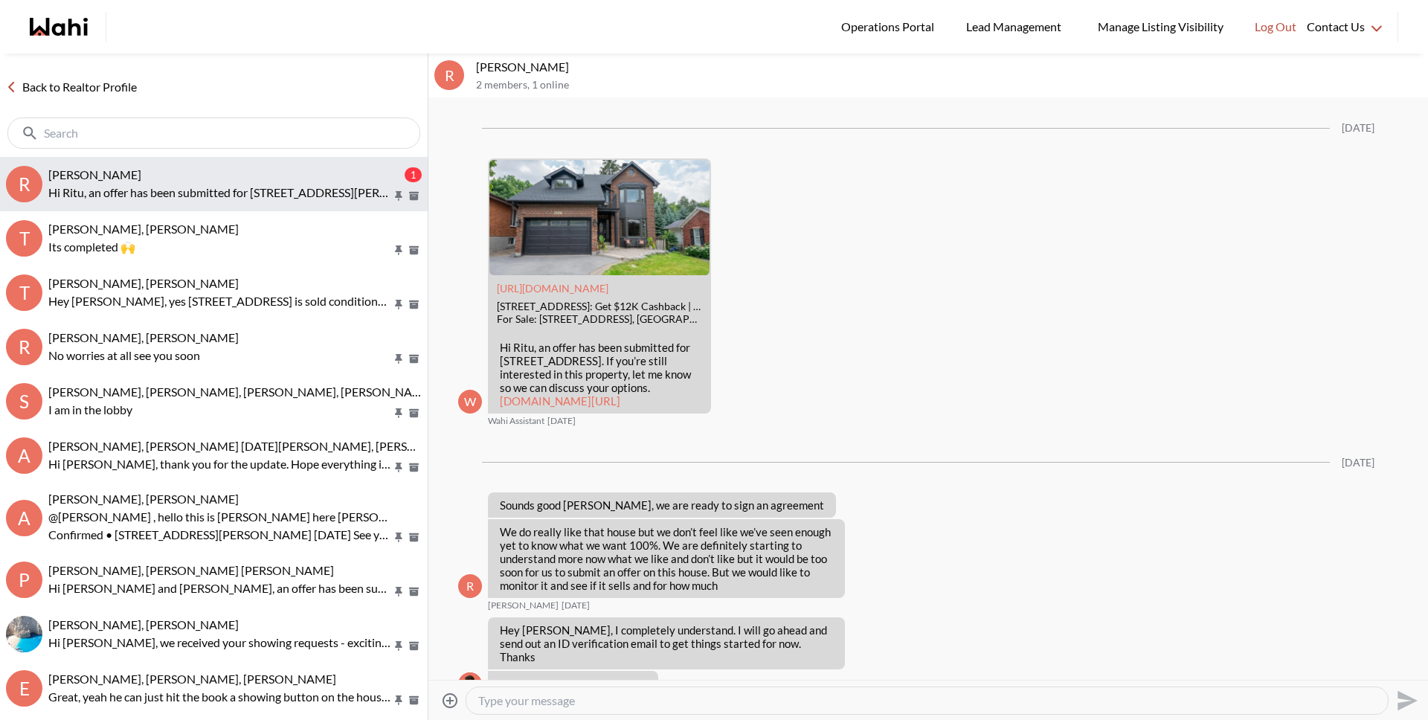
scroll to position [3078, 0]
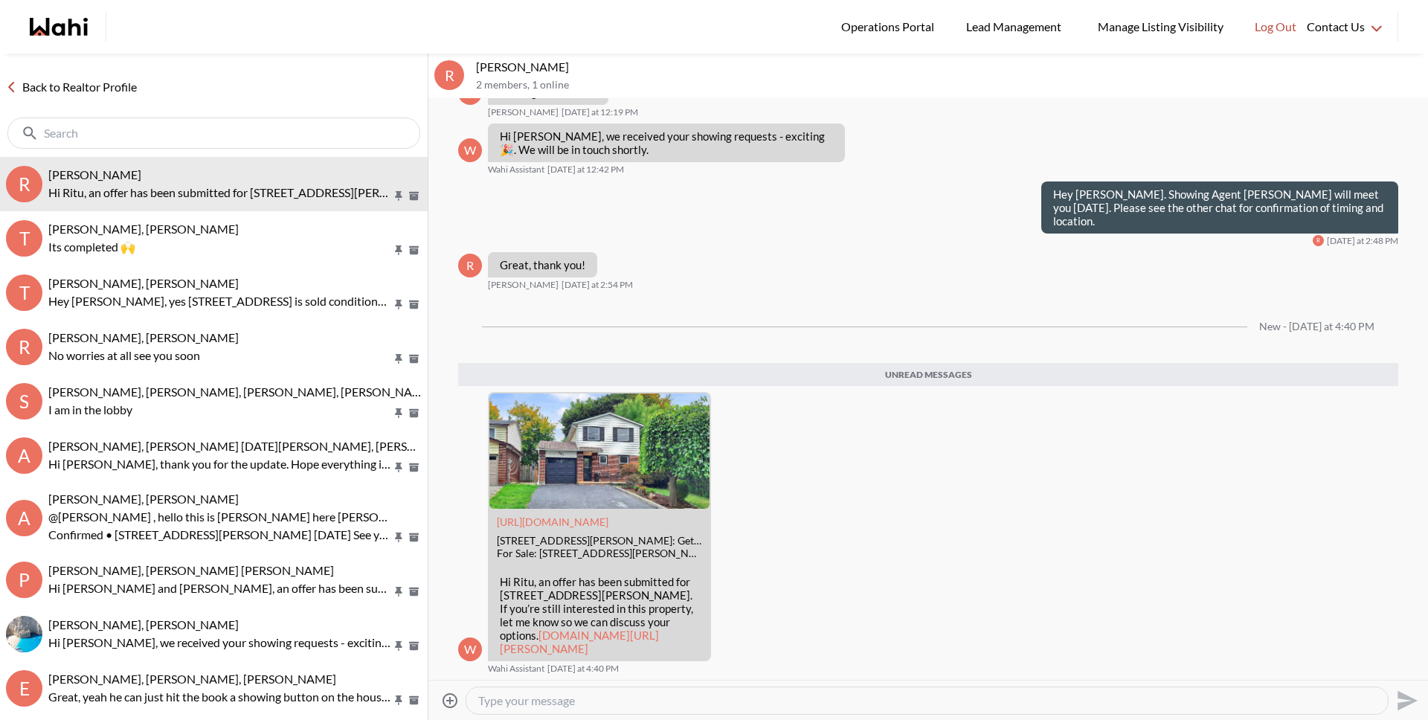
click at [100, 79] on link "Back to Realtor Profile" at bounding box center [71, 86] width 143 height 19
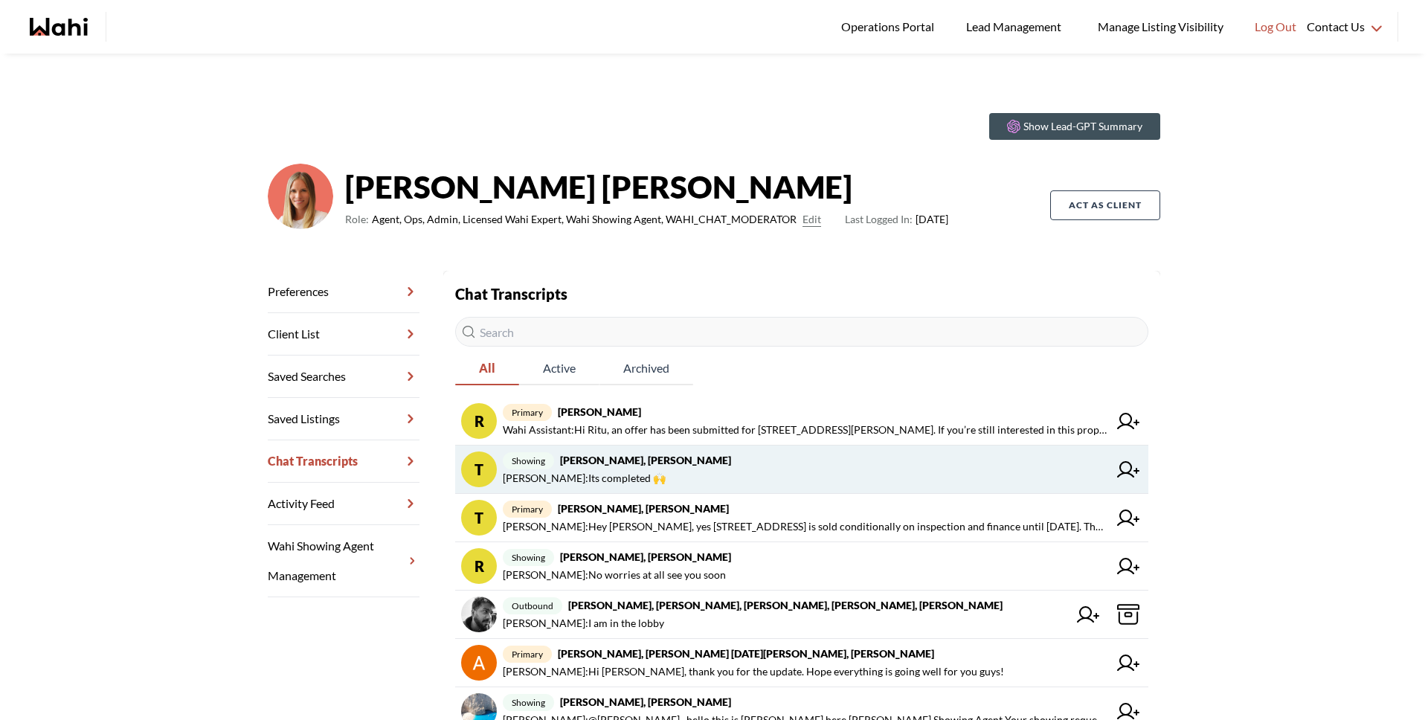
click at [667, 475] on span "Michelle Ryckman : Its completed 🙌" at bounding box center [805, 478] width 605 height 18
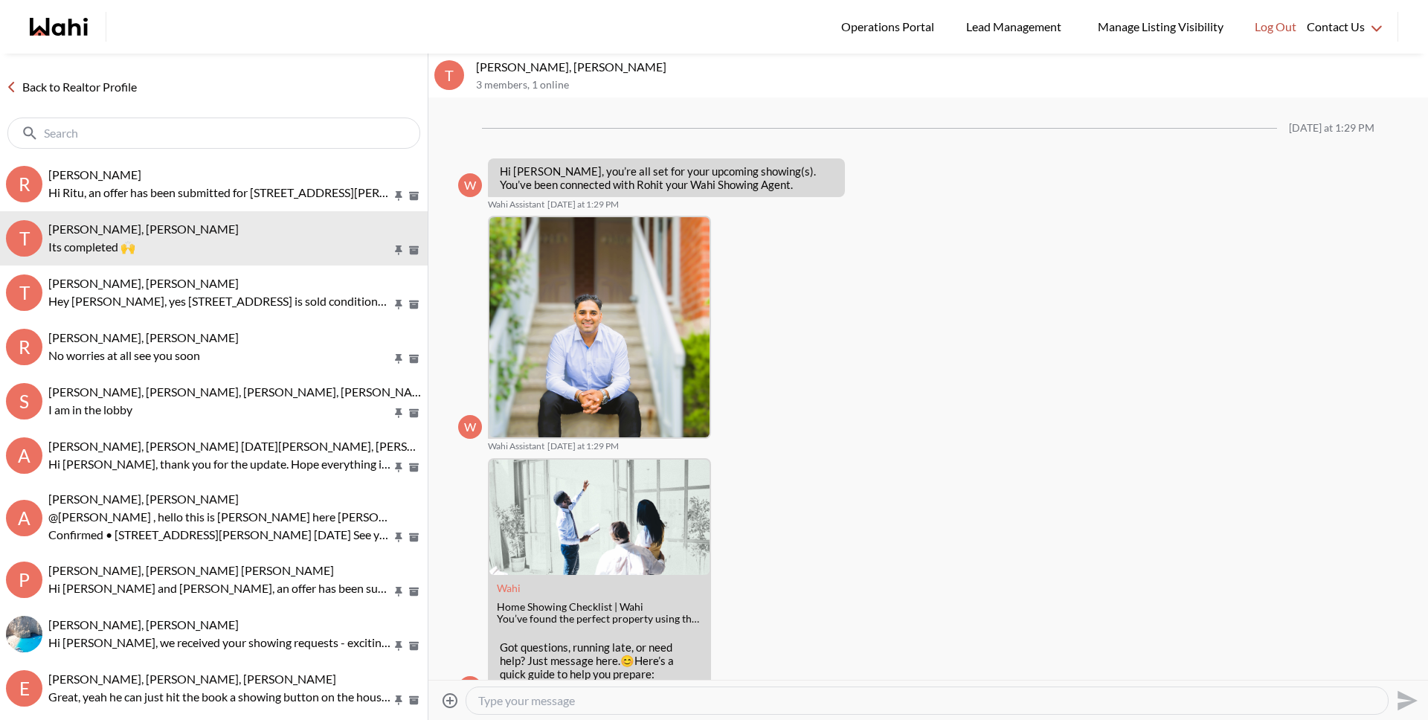
scroll to position [836, 0]
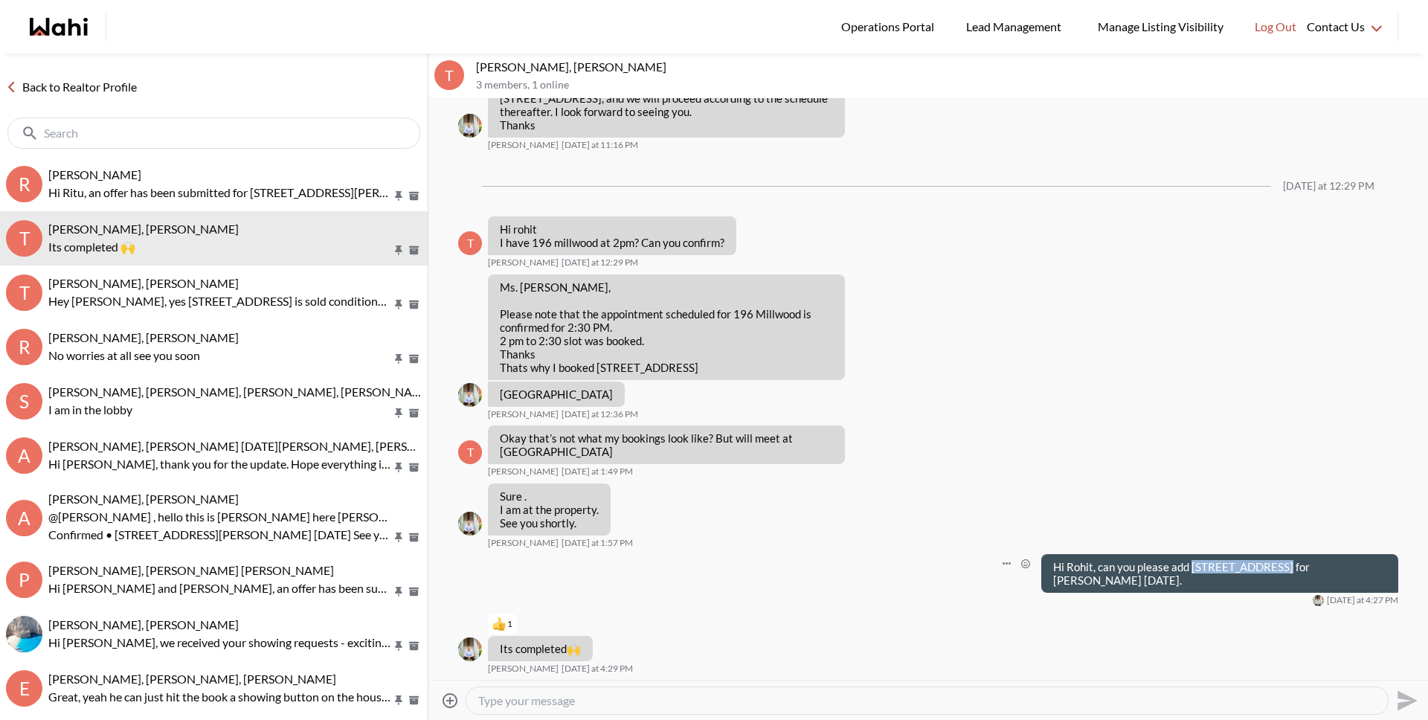
drag, startPoint x: 1234, startPoint y: 579, endPoint x: 1295, endPoint y: 576, distance: 61.1
click at [1295, 576] on p "Hi Rohit, can you please add 354 Southhill Dr for Tanya today." at bounding box center [1219, 573] width 333 height 27
copy p "354 Southhill Dr"
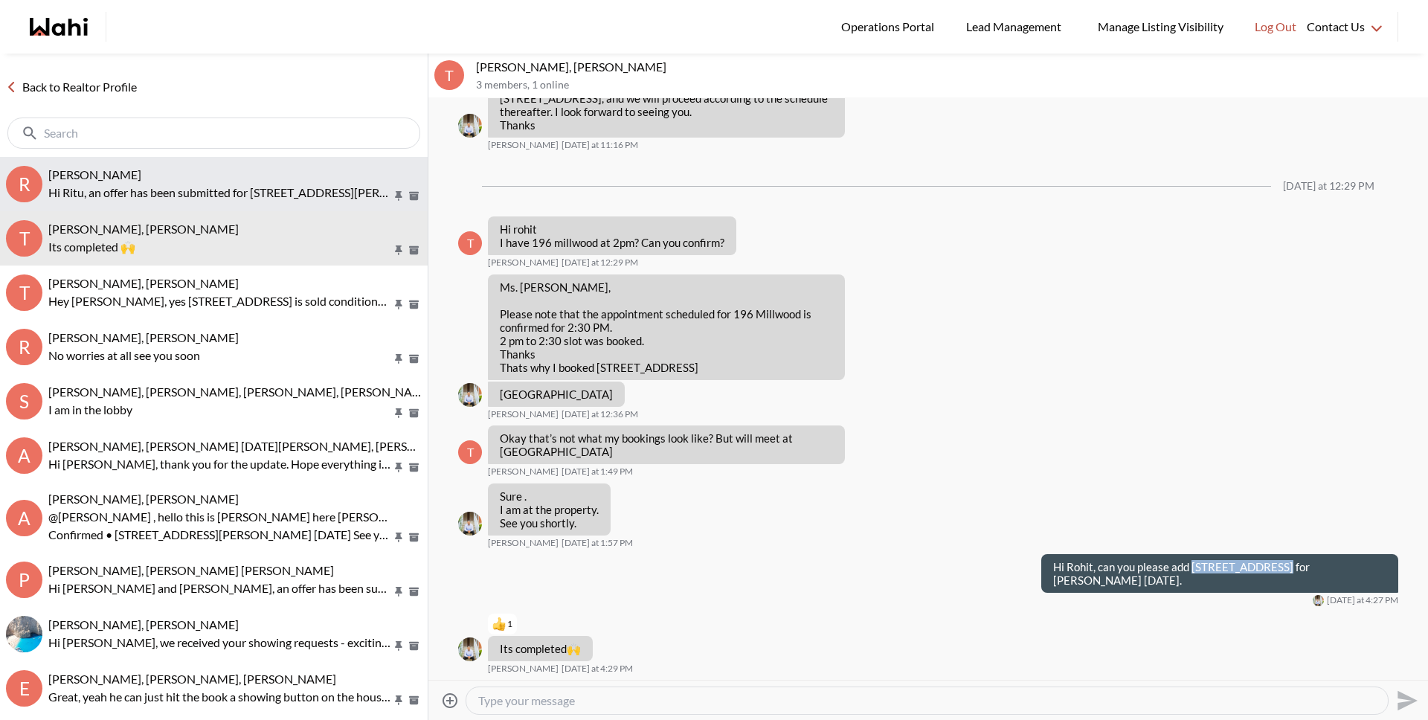
click at [181, 184] on p "Hi Ritu, an offer has been submitted for 203 Thoms Cres, Newmarket, Ontario L3Y…" at bounding box center [220, 193] width 344 height 18
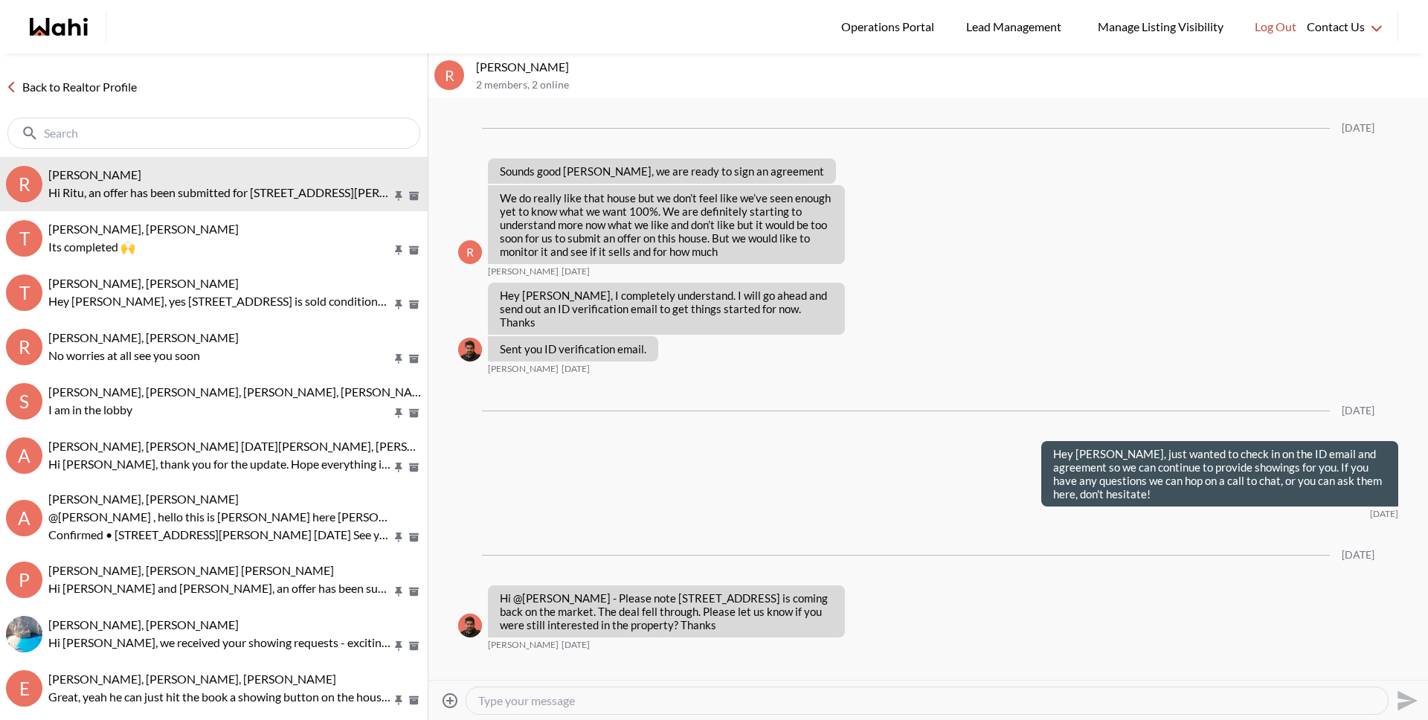
scroll to position [2581, 0]
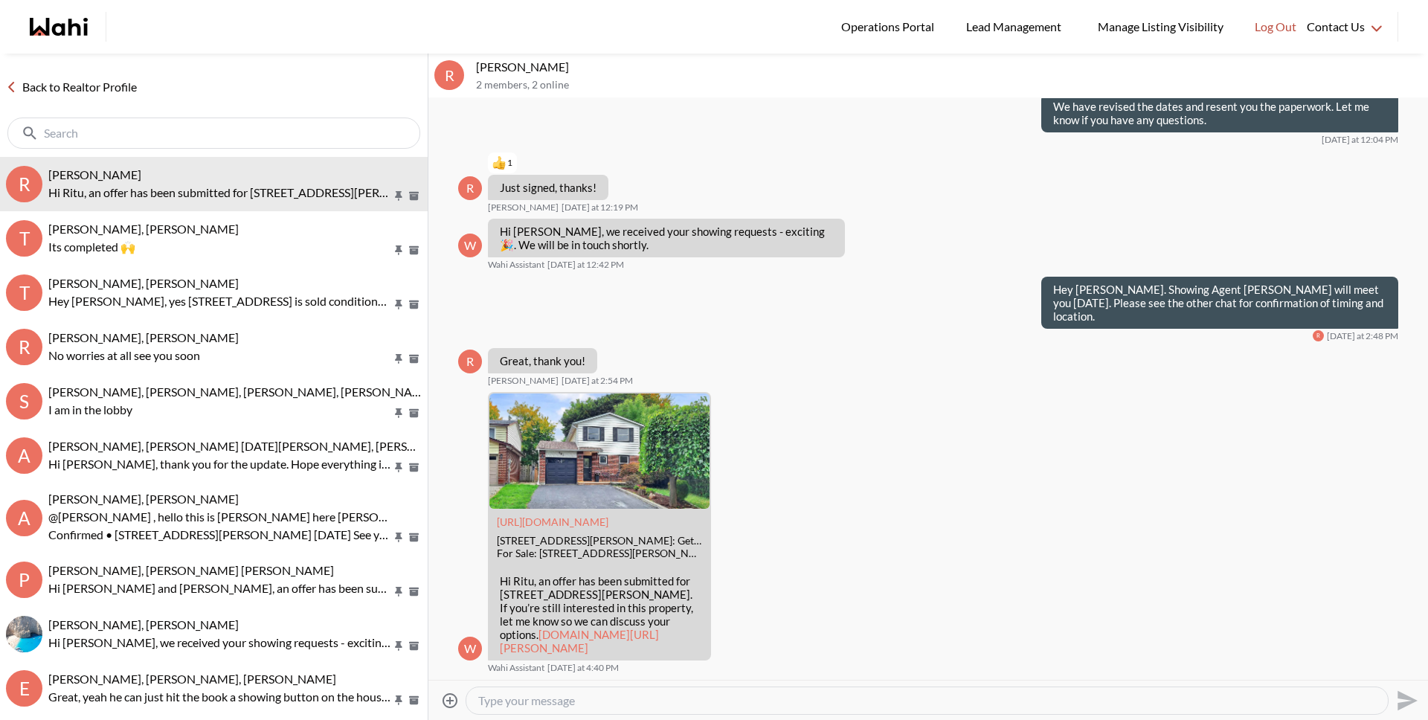
click at [132, 95] on link "Back to Realtor Profile" at bounding box center [71, 86] width 143 height 19
